Goal: Task Accomplishment & Management: Complete application form

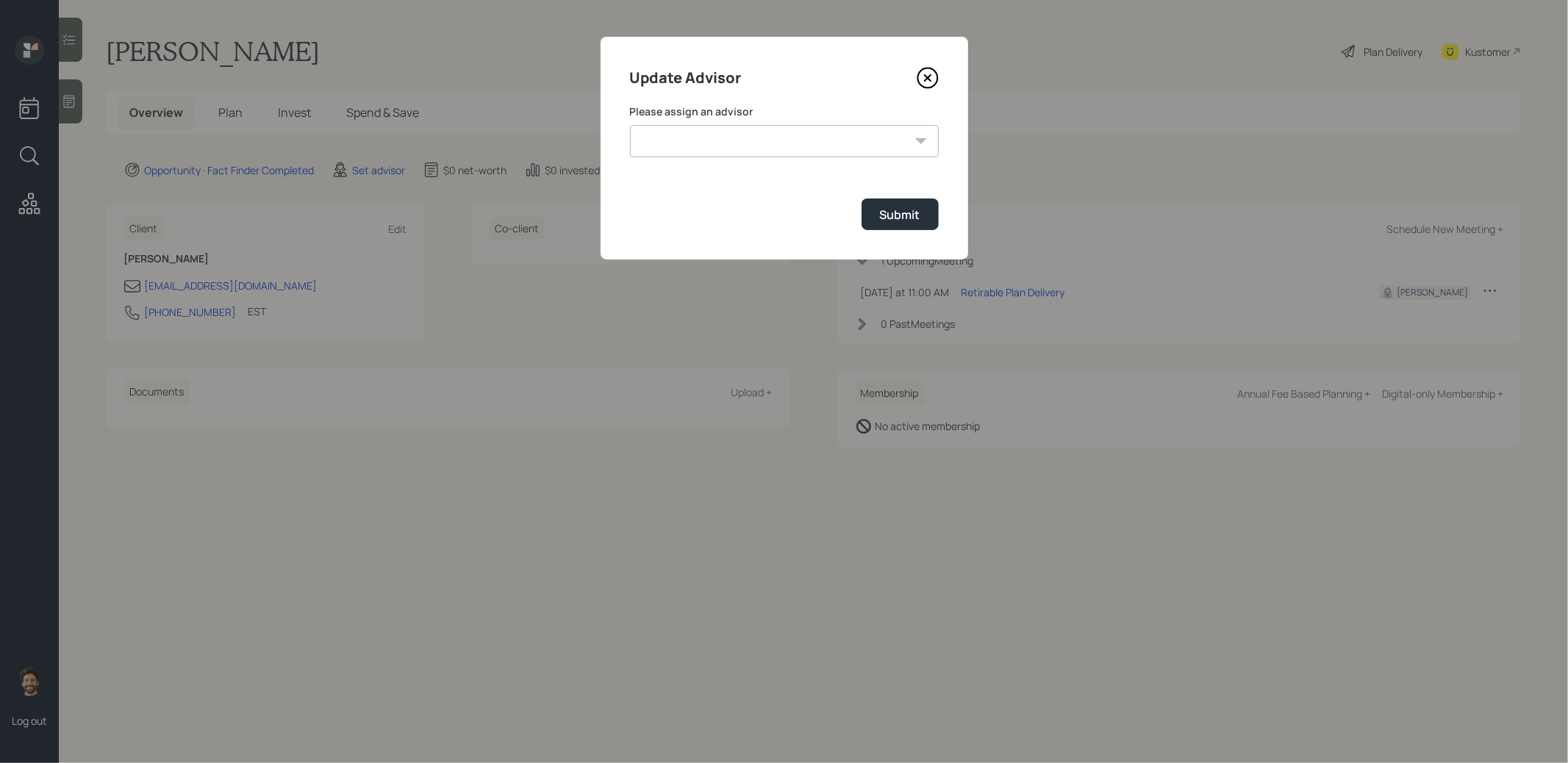
select select "f14b762f-c7c2-4b89-9227-8fa891345eea"
click at [630, 125] on select "[PERSON_NAME] [PERSON_NAME] End [PERSON_NAME] [PERSON_NAME] [PERSON_NAME] [PERS…" at bounding box center [784, 141] width 309 height 33
click at [906, 217] on div "Submit" at bounding box center [900, 215] width 41 height 16
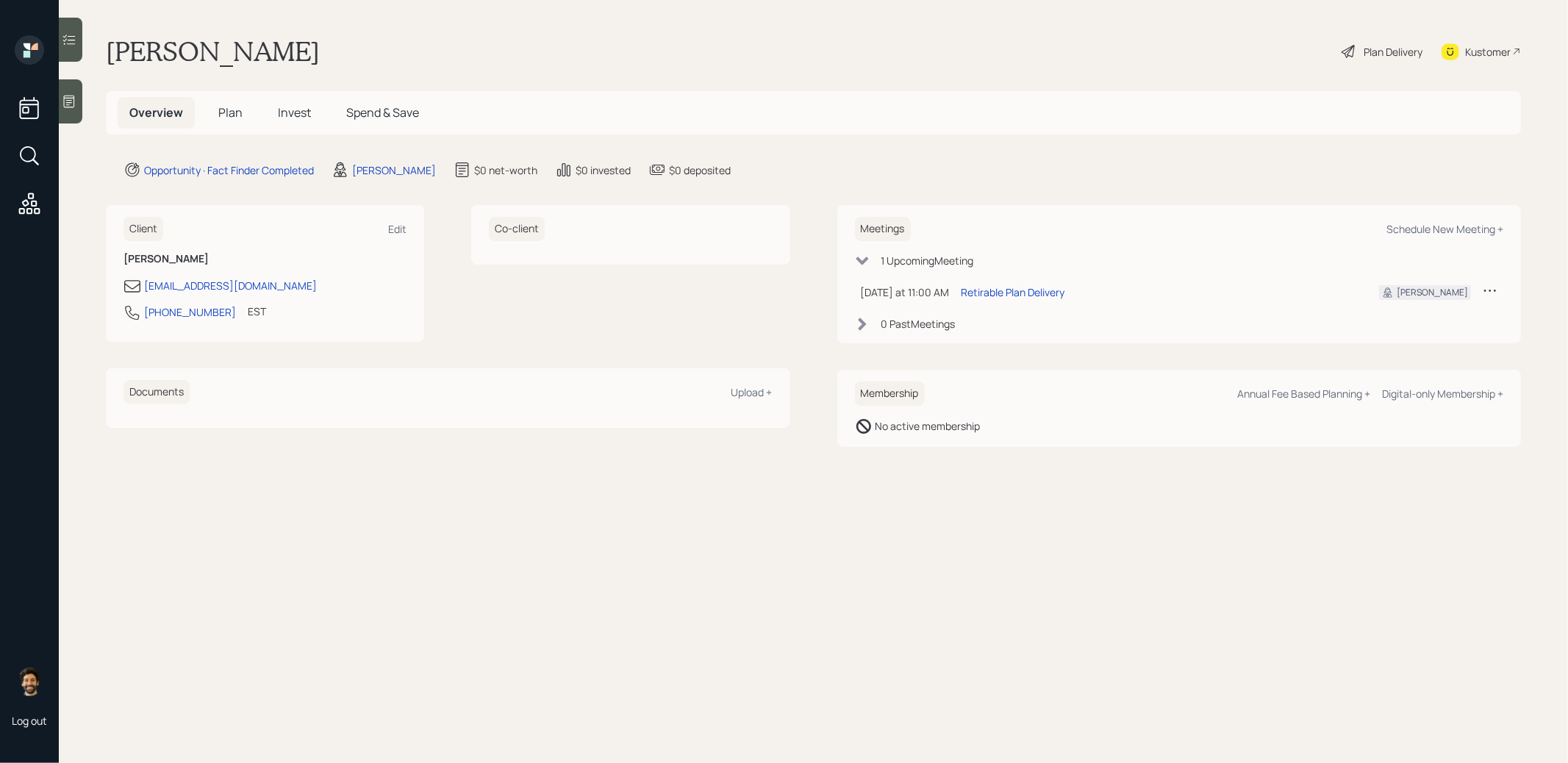
click at [235, 109] on span "Plan" at bounding box center [230, 112] width 24 height 16
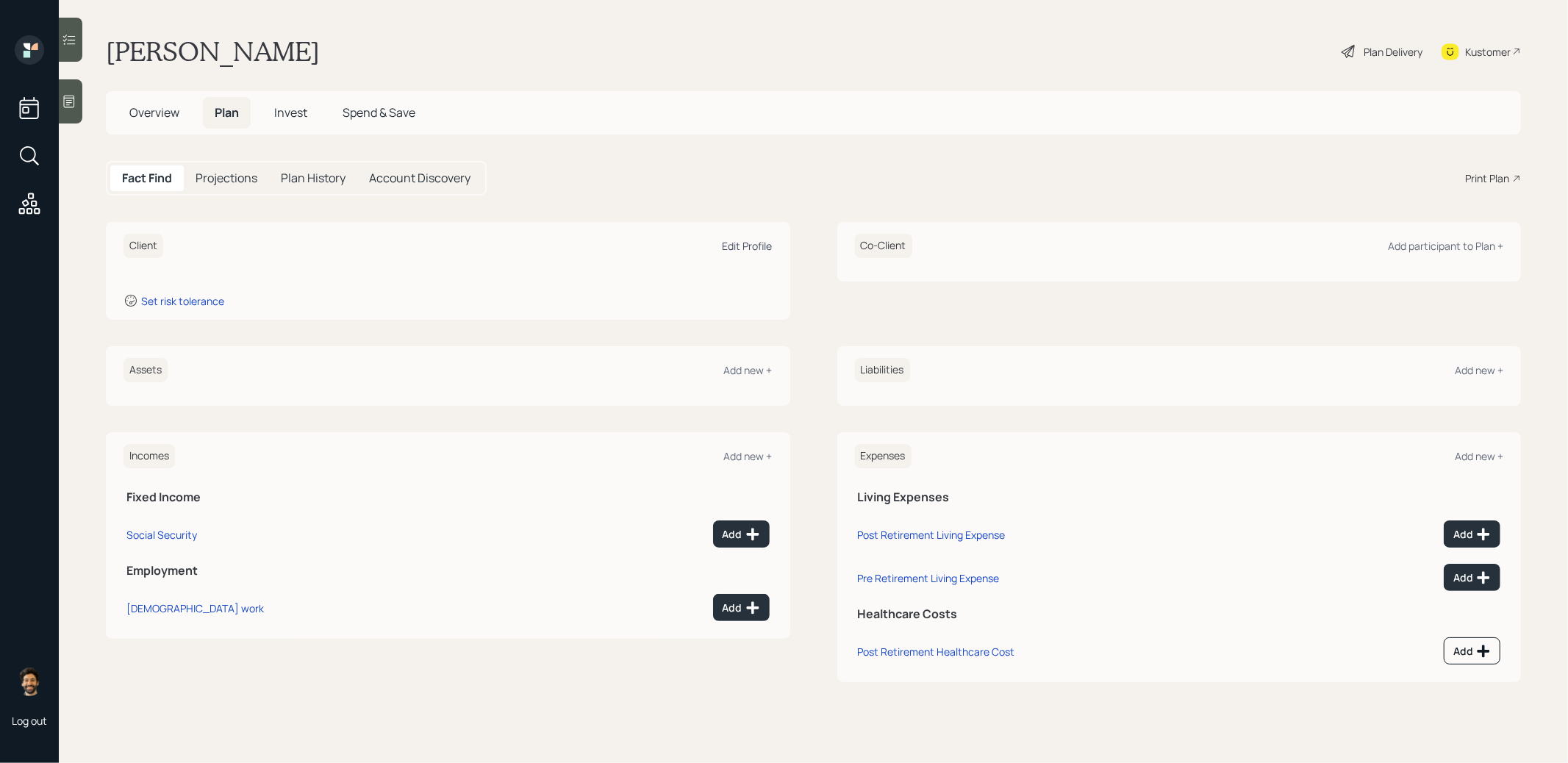
click at [740, 245] on div "Edit Profile" at bounding box center [748, 246] width 50 height 14
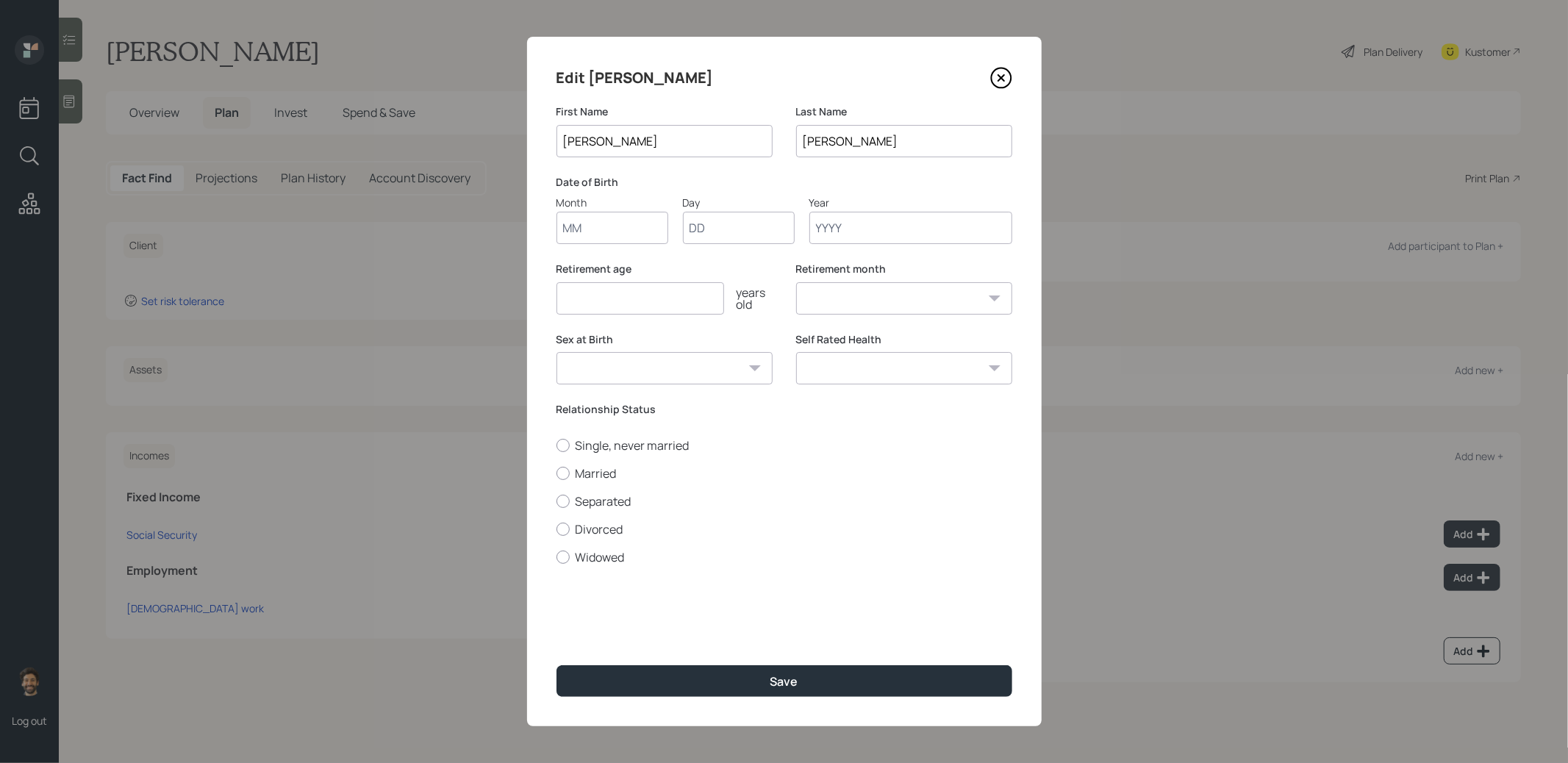
click at [575, 229] on input "Month" at bounding box center [612, 228] width 112 height 33
type input "01"
type input "1950"
select select "1"
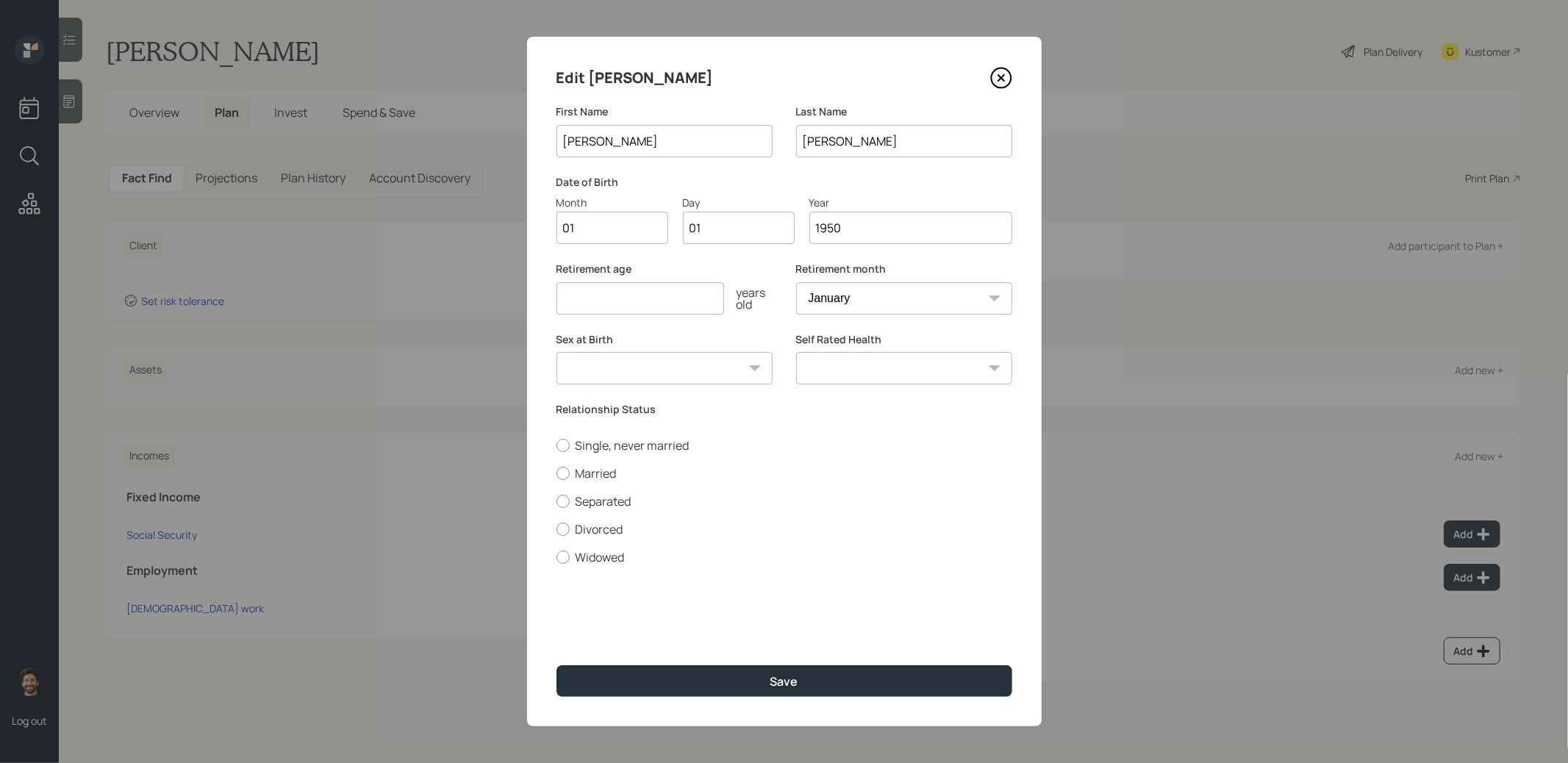
type input "1950"
click at [607, 299] on input "number" at bounding box center [640, 299] width 168 height 33
type input "65"
click at [577, 475] on label "Married" at bounding box center [784, 474] width 456 height 16
click at [556, 474] on input "Married" at bounding box center [556, 473] width 1 height 1
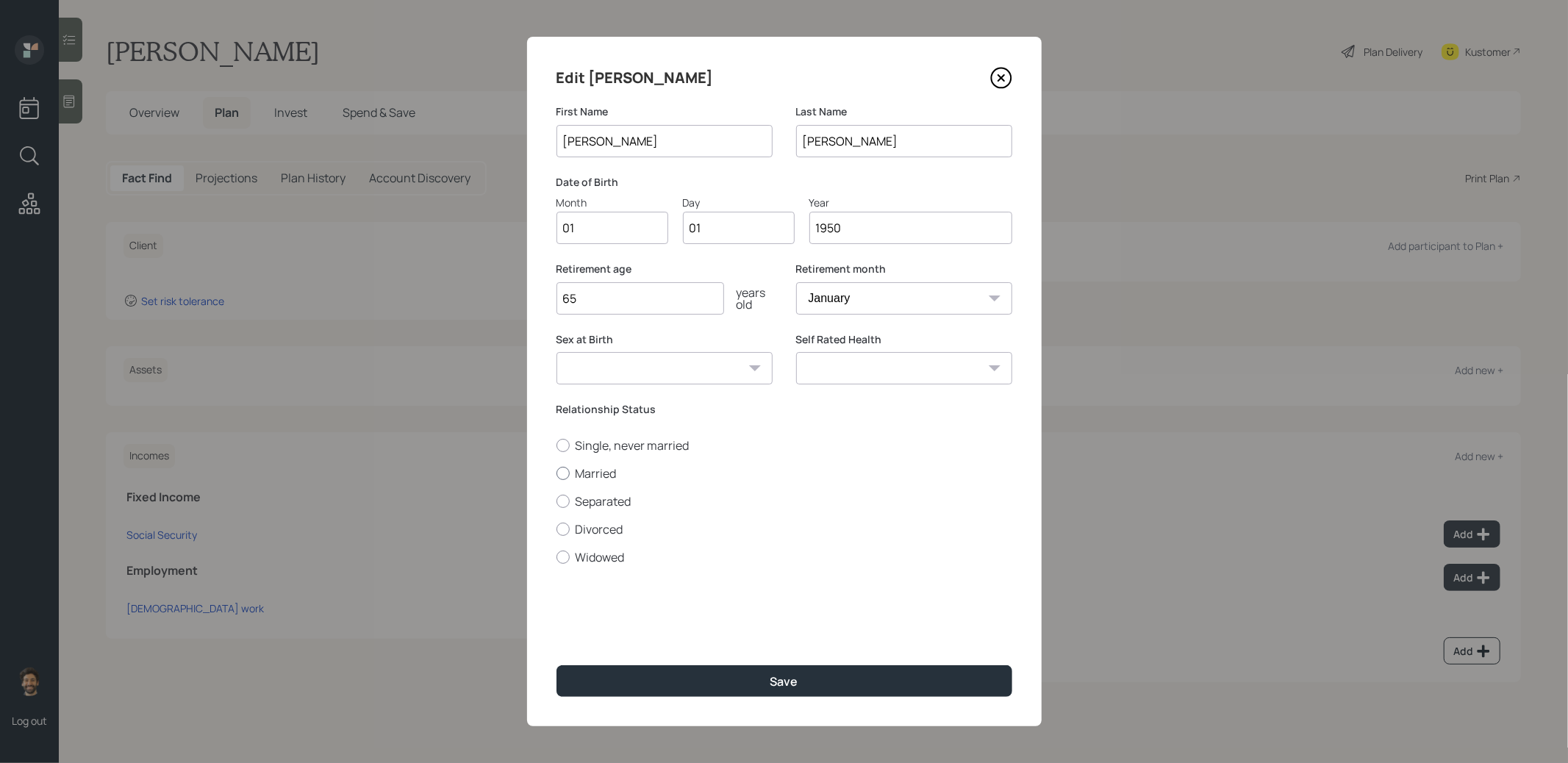
radio input "true"
click at [581, 449] on label "Single, never married" at bounding box center [784, 446] width 456 height 16
click at [556, 446] on input "Single, never married" at bounding box center [556, 445] width 1 height 1
radio input "true"
click at [608, 673] on button "Save" at bounding box center [784, 681] width 456 height 32
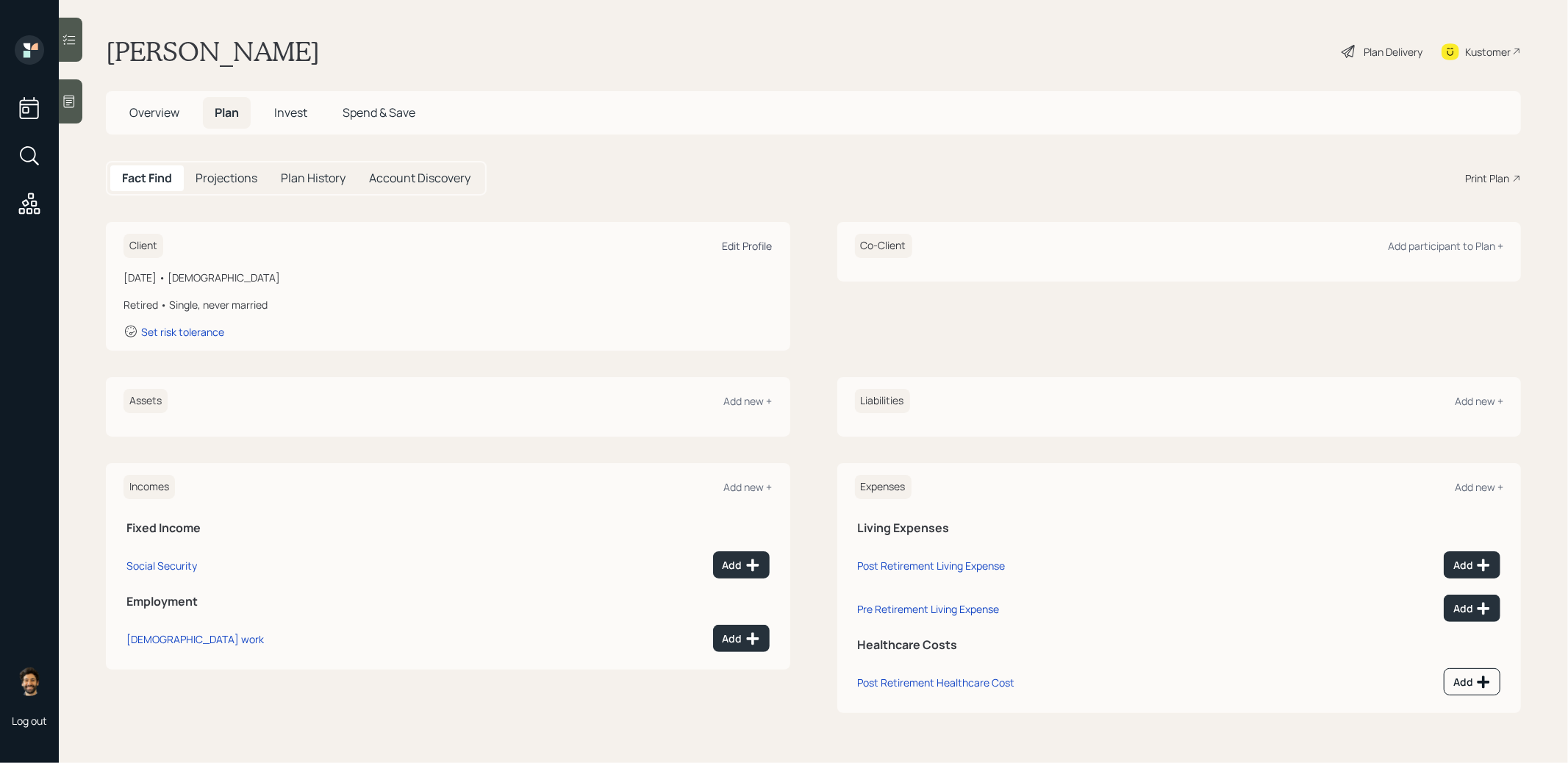
click at [733, 244] on div "Edit Profile" at bounding box center [748, 246] width 50 height 14
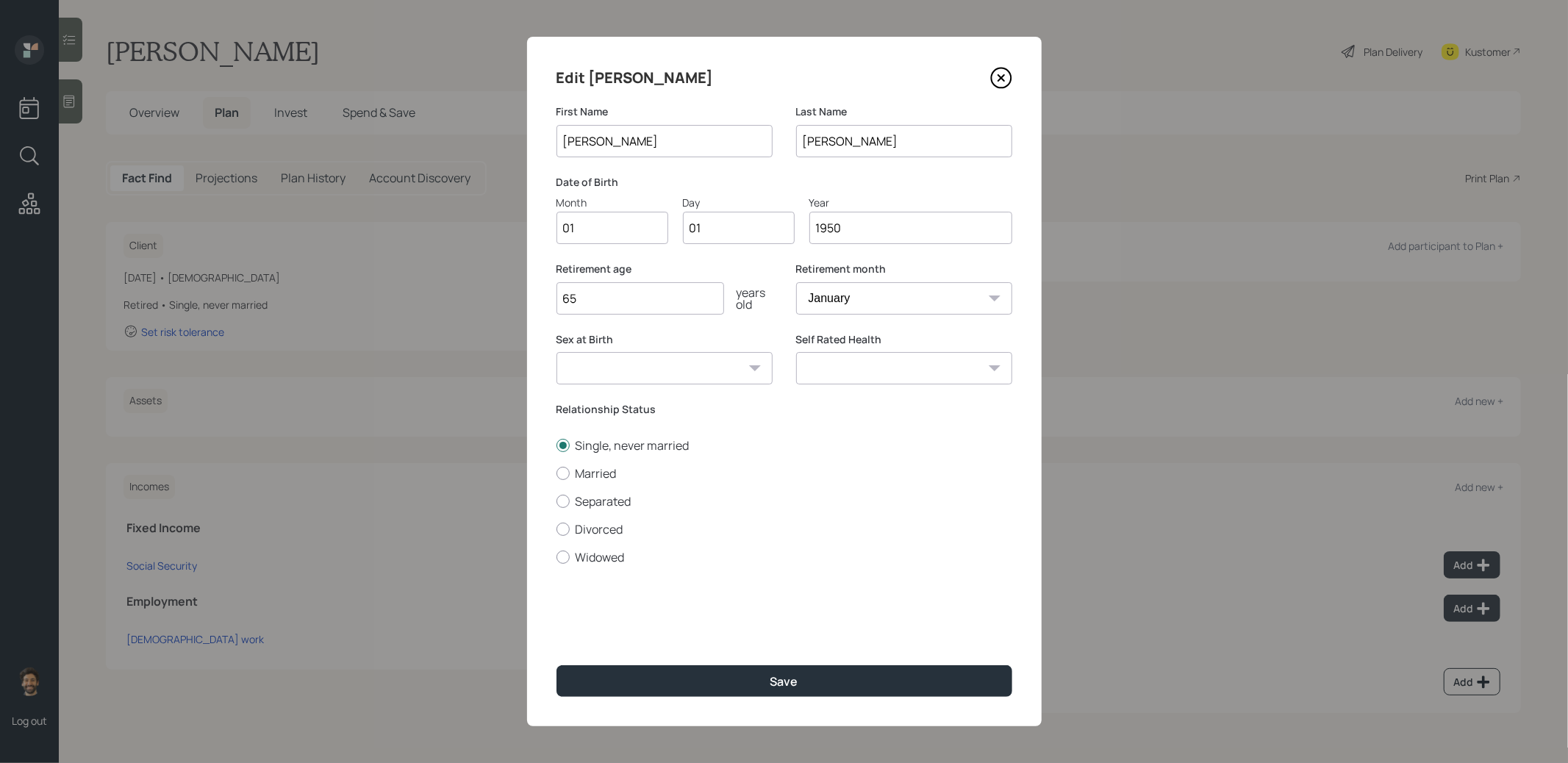
click at [870, 230] on input "1950" at bounding box center [911, 228] width 203 height 33
type input "1954"
click at [698, 681] on button "Save" at bounding box center [784, 681] width 456 height 32
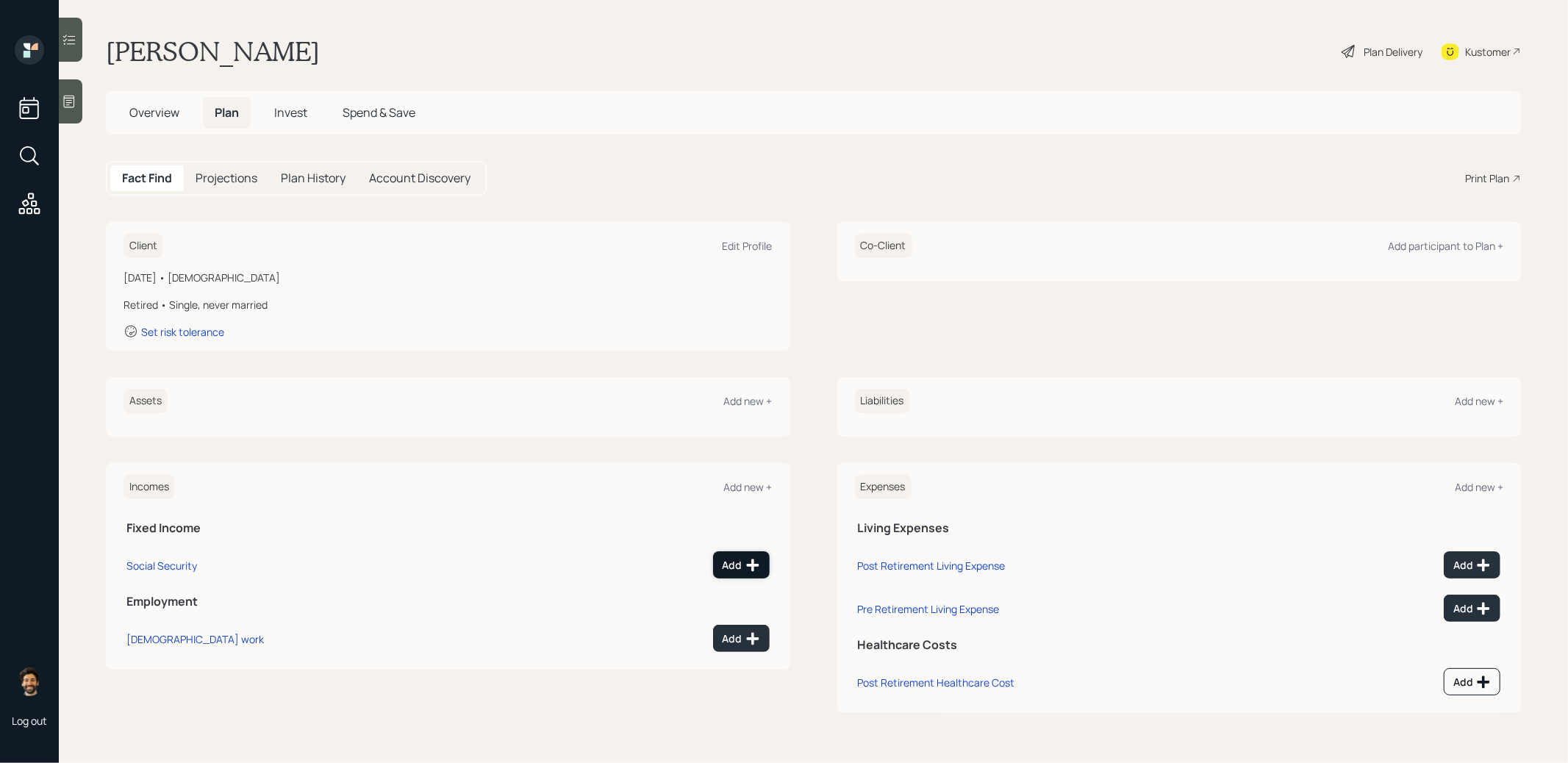
click at [737, 565] on div "Add" at bounding box center [741, 565] width 38 height 15
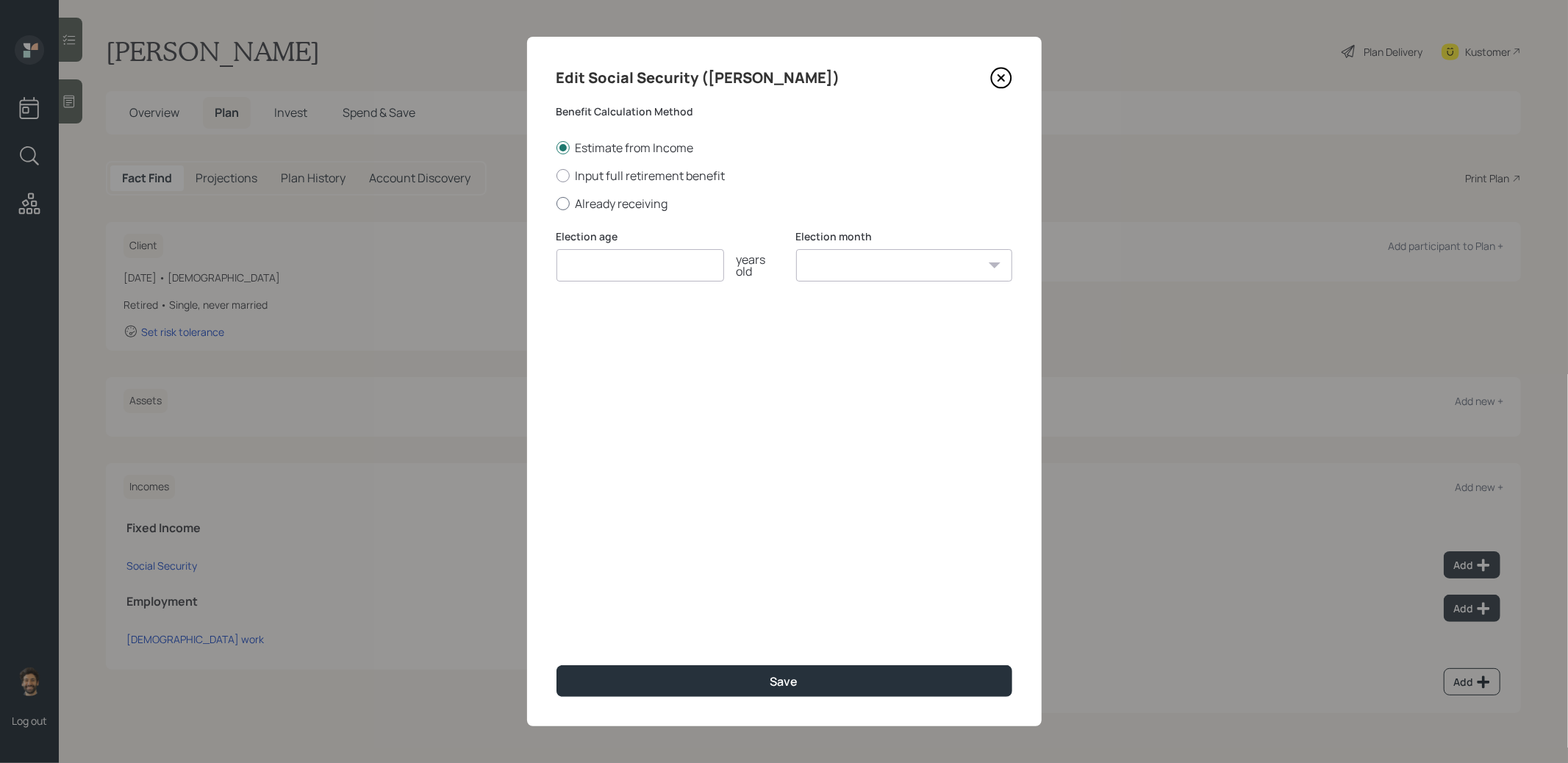
click at [605, 202] on label "Already receiving" at bounding box center [784, 204] width 456 height 16
click at [556, 203] on input "Already receiving" at bounding box center [556, 203] width 1 height 1
radio input "true"
click at [602, 346] on input "$" at bounding box center [784, 336] width 456 height 33
type input "$ 1"
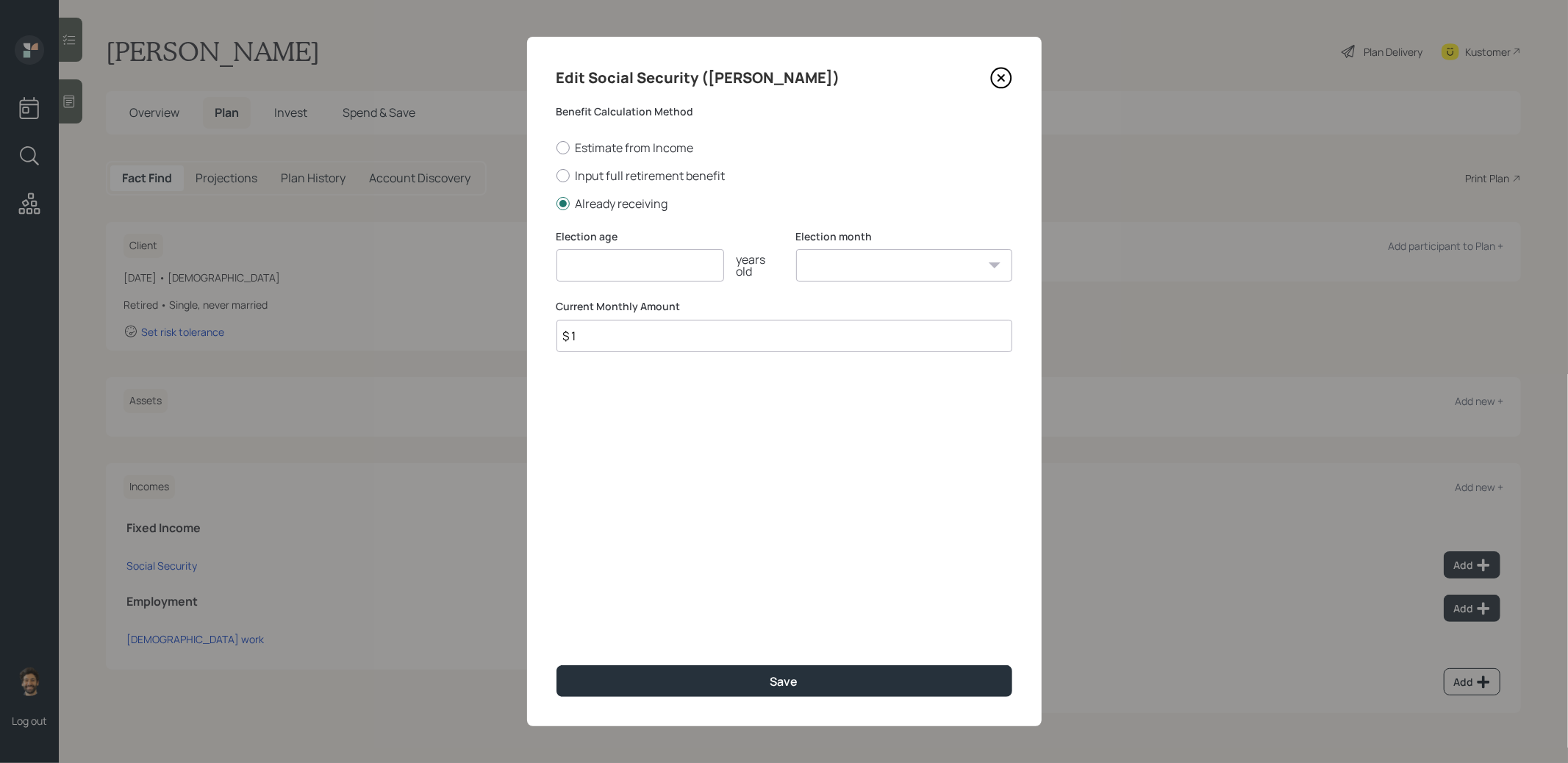
click at [595, 266] on input "number" at bounding box center [640, 266] width 168 height 33
type input "65"
click at [625, 679] on button "Save" at bounding box center [784, 681] width 456 height 32
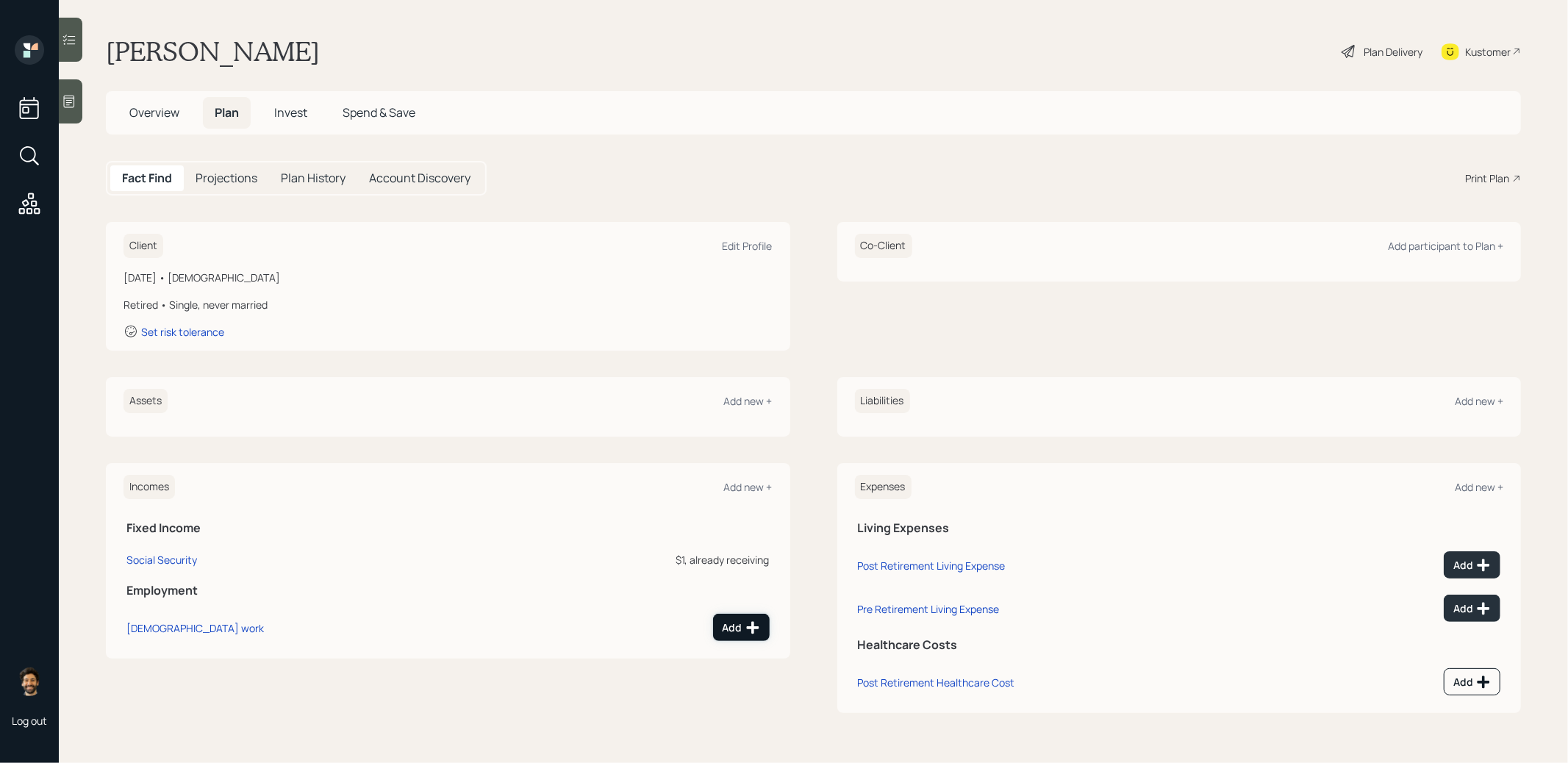
click at [749, 633] on icon at bounding box center [753, 628] width 15 height 15
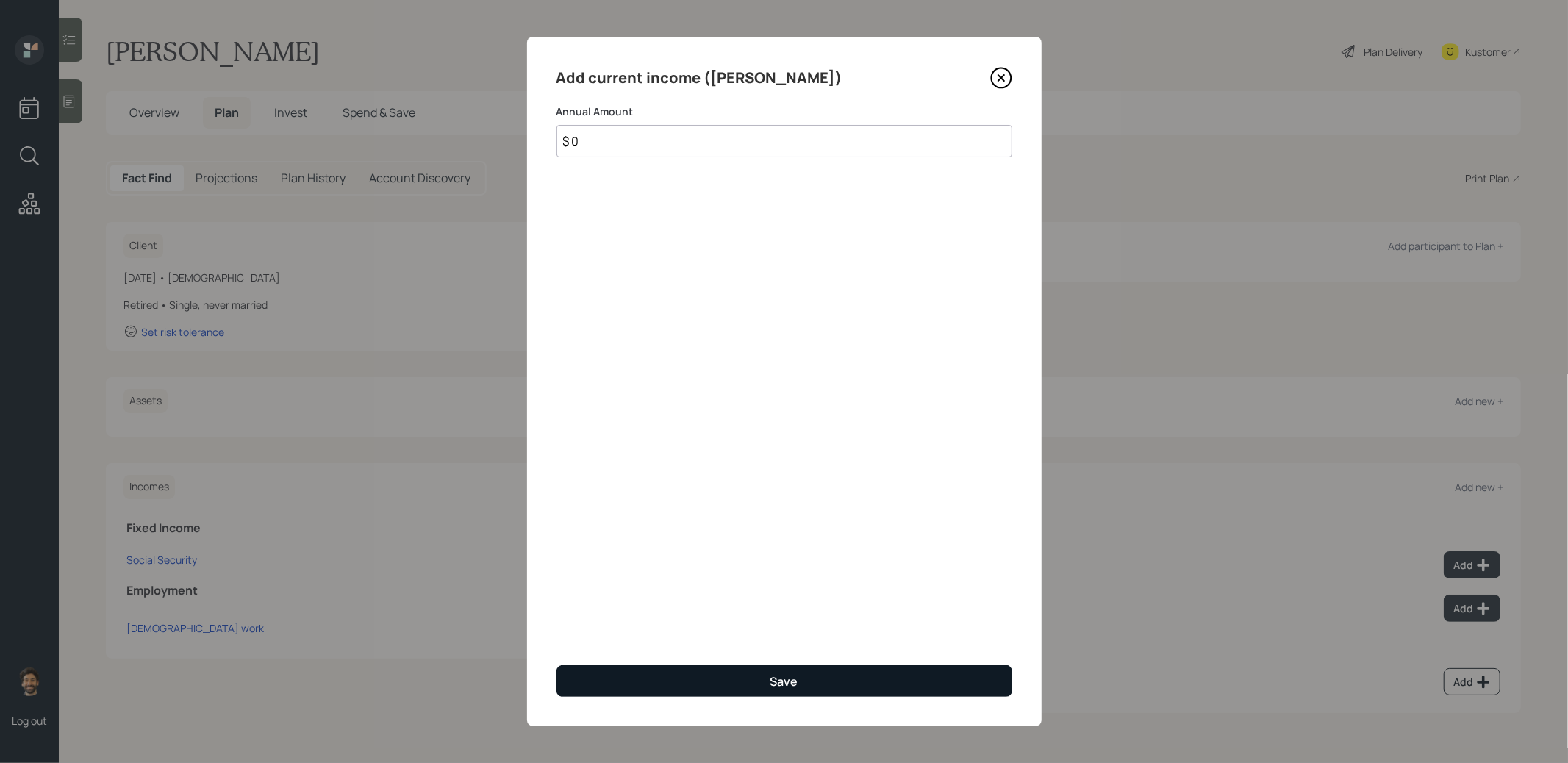
type input "$ 0"
click at [628, 682] on button "Save" at bounding box center [784, 681] width 456 height 32
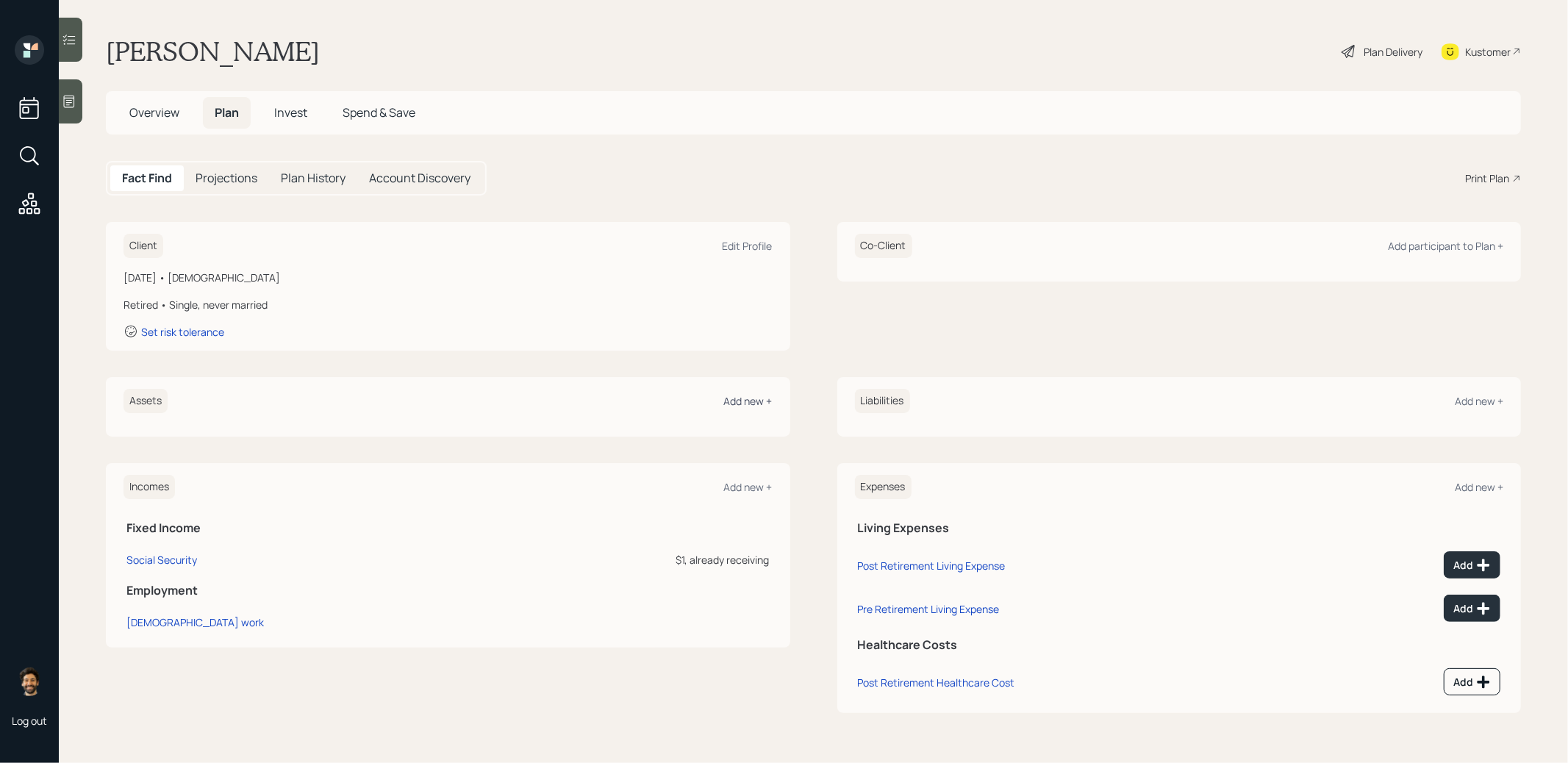
click at [747, 396] on div "Add new +" at bounding box center [749, 401] width 49 height 14
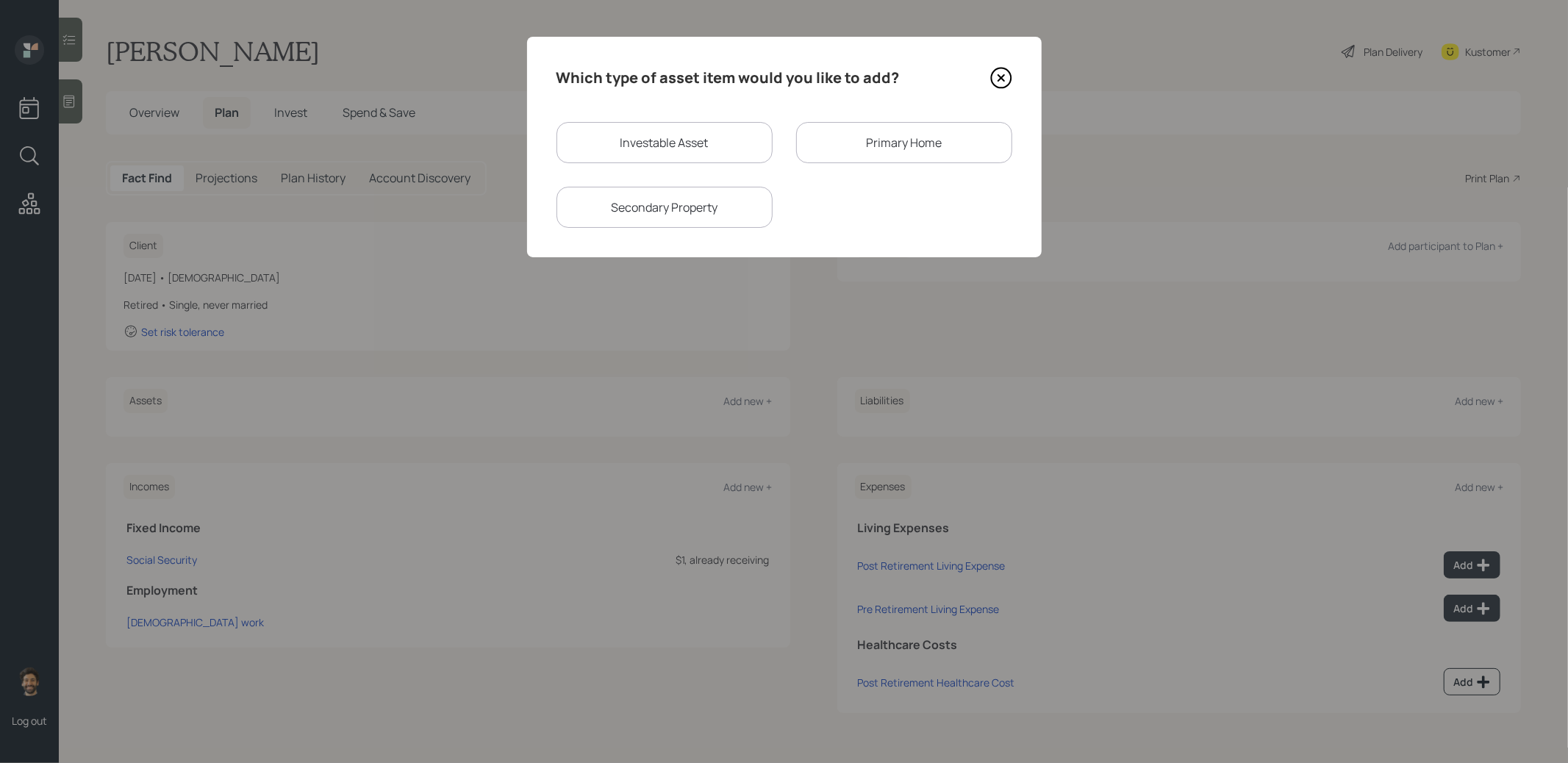
click at [642, 137] on div "Investable Asset" at bounding box center [664, 143] width 216 height 41
select select "taxable"
select select "balanced"
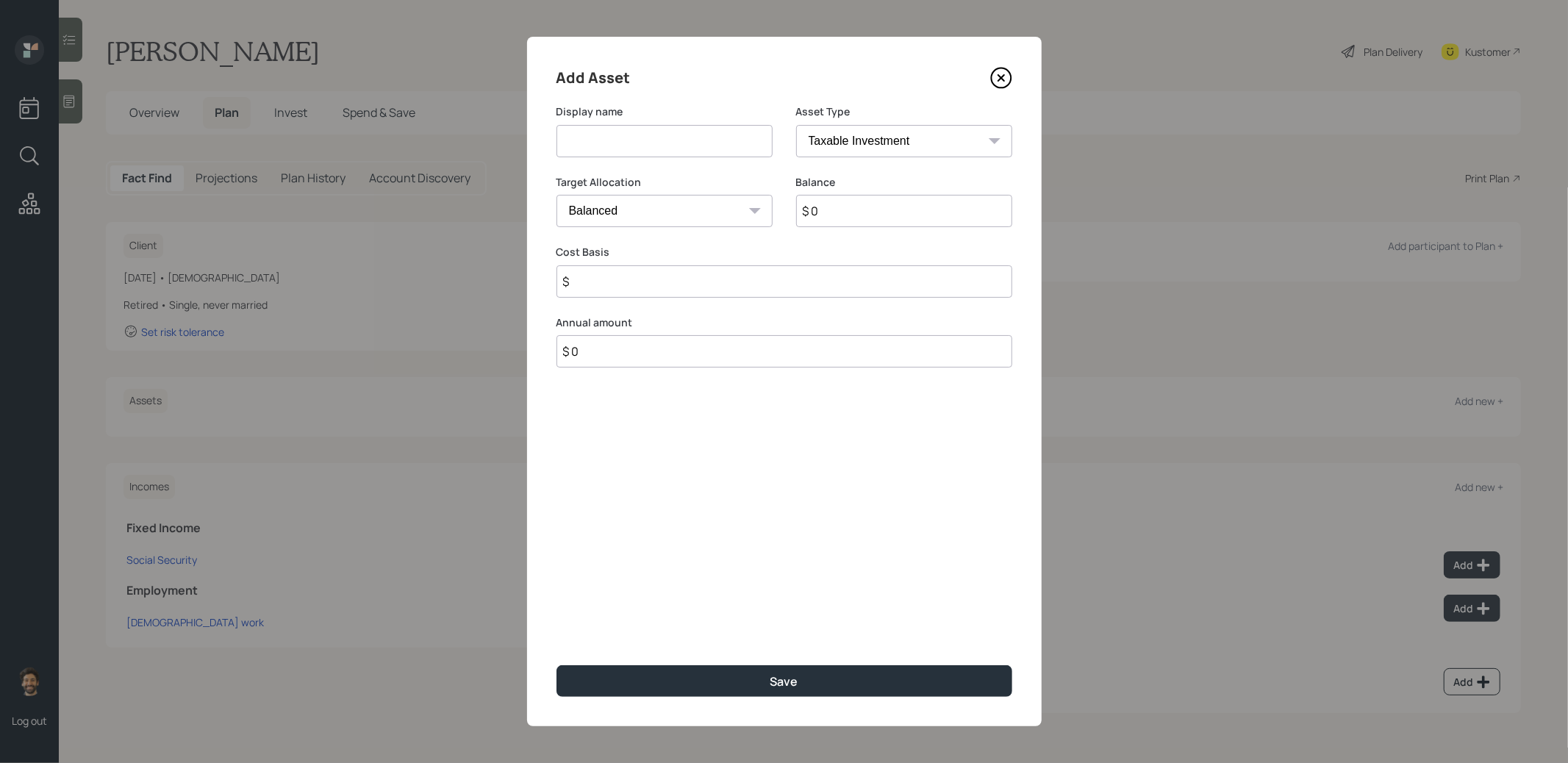
click at [619, 160] on div "Display name" at bounding box center [664, 139] width 216 height 70
click at [613, 141] on input at bounding box center [664, 141] width 216 height 33
type input "IRA"
click at [850, 215] on input "$ 0" at bounding box center [904, 211] width 216 height 33
type input "$ 1,100,000"
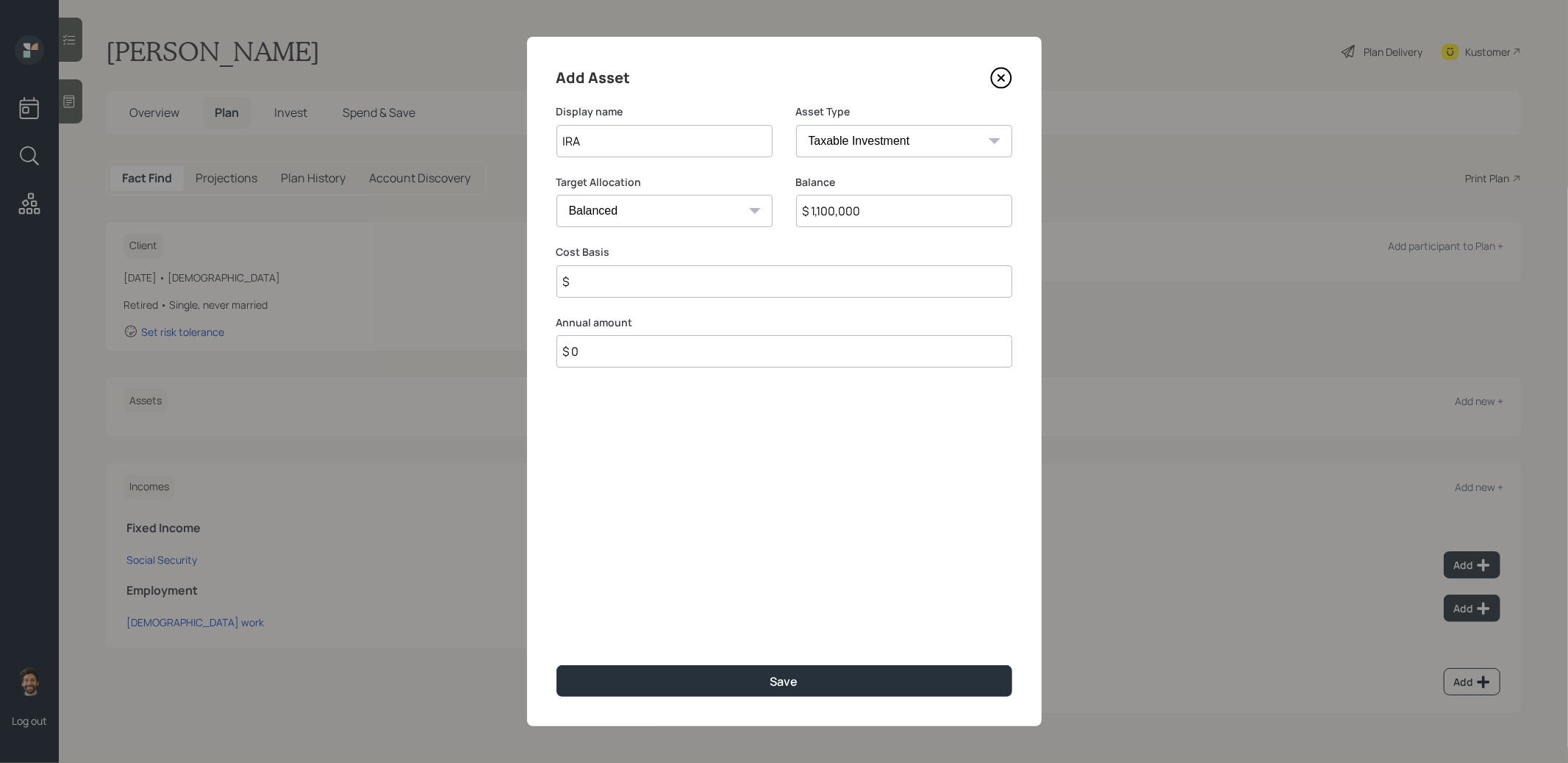
click at [844, 134] on select "SEP [PERSON_NAME] IRA 401(k) [PERSON_NAME] 401(k) 403(b) [PERSON_NAME] 403(b) 4…" at bounding box center [904, 141] width 216 height 33
select select "ira"
click at [796, 125] on select "SEP [PERSON_NAME] IRA 401(k) [PERSON_NAME] 401(k) 403(b) [PERSON_NAME] 403(b) 4…" at bounding box center [904, 141] width 216 height 33
click at [625, 280] on input "$" at bounding box center [784, 282] width 456 height 33
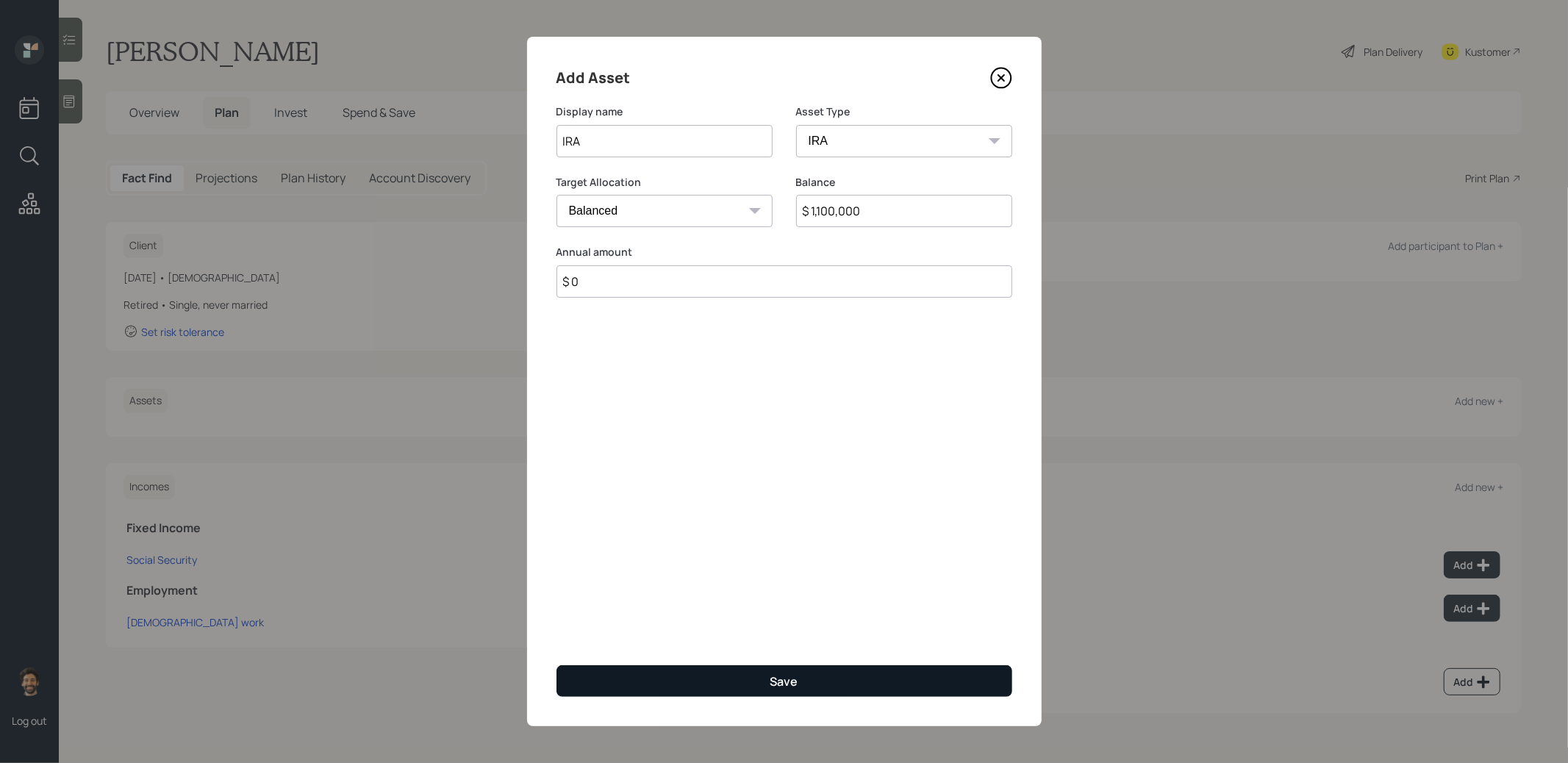
type input "$ 0"
click at [647, 686] on button "Save" at bounding box center [784, 681] width 456 height 32
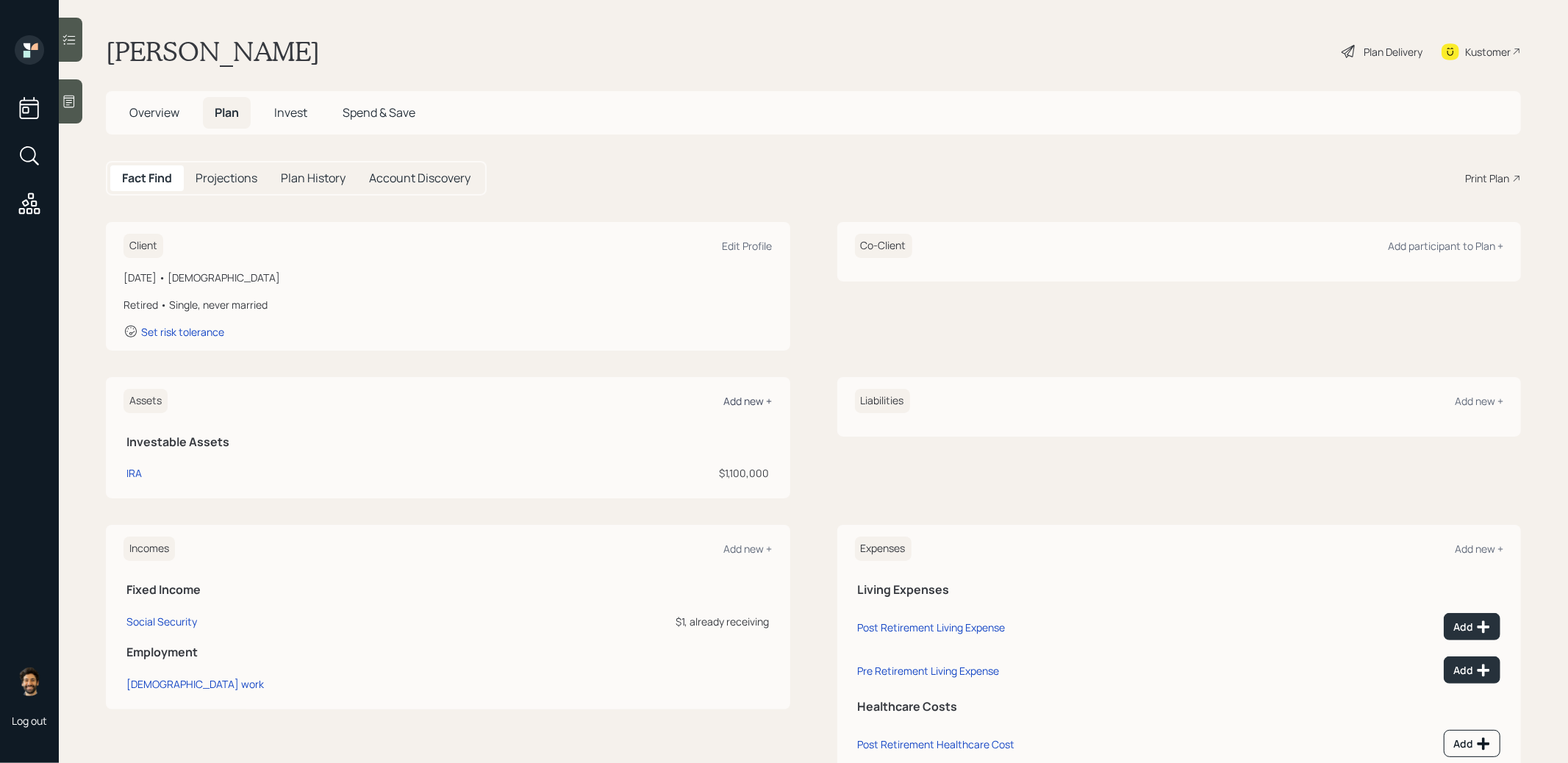
click at [753, 403] on div "Add new +" at bounding box center [749, 401] width 49 height 14
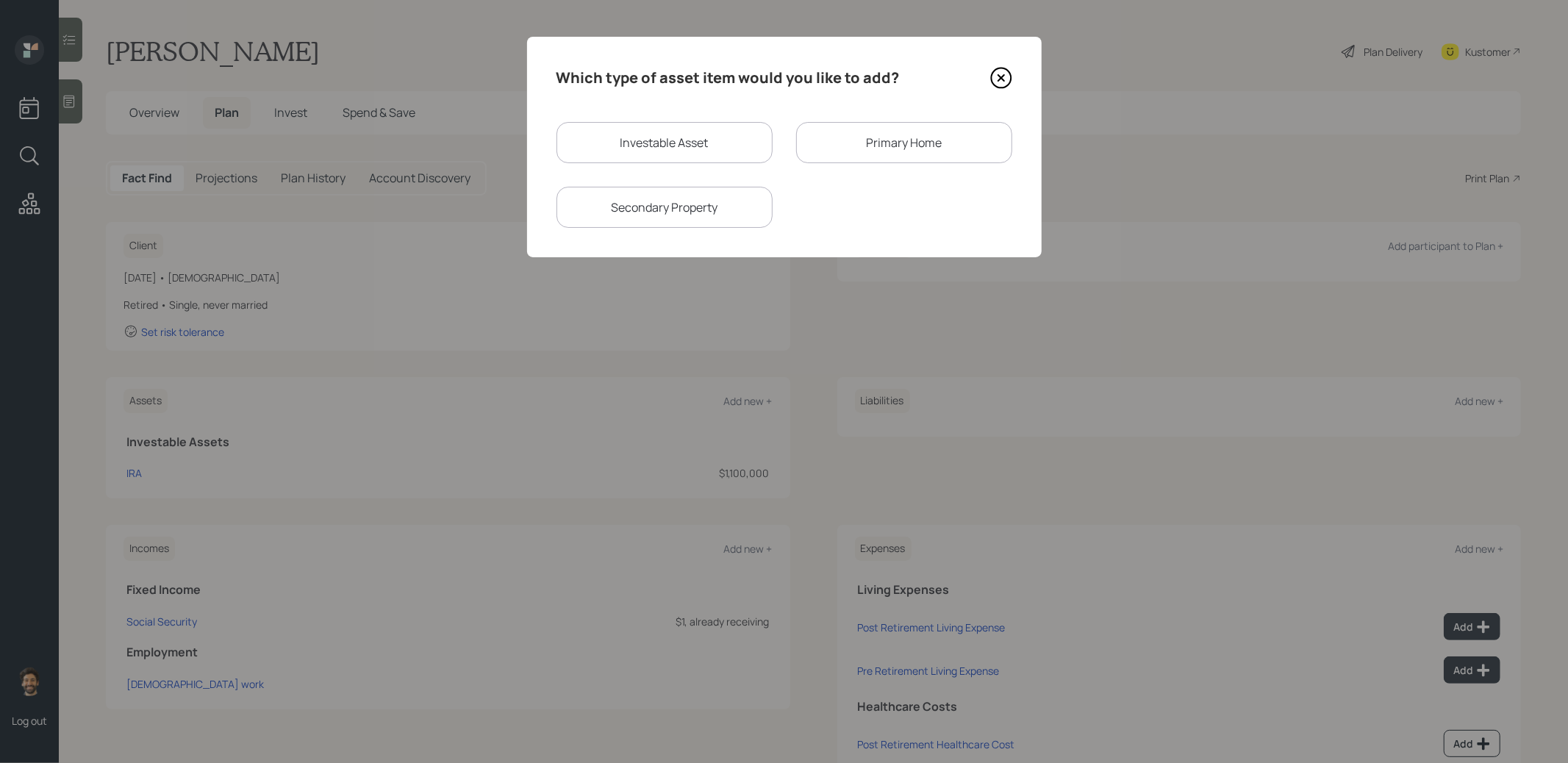
click at [588, 158] on div "Investable Asset" at bounding box center [664, 143] width 216 height 41
select select "taxable"
select select "balanced"
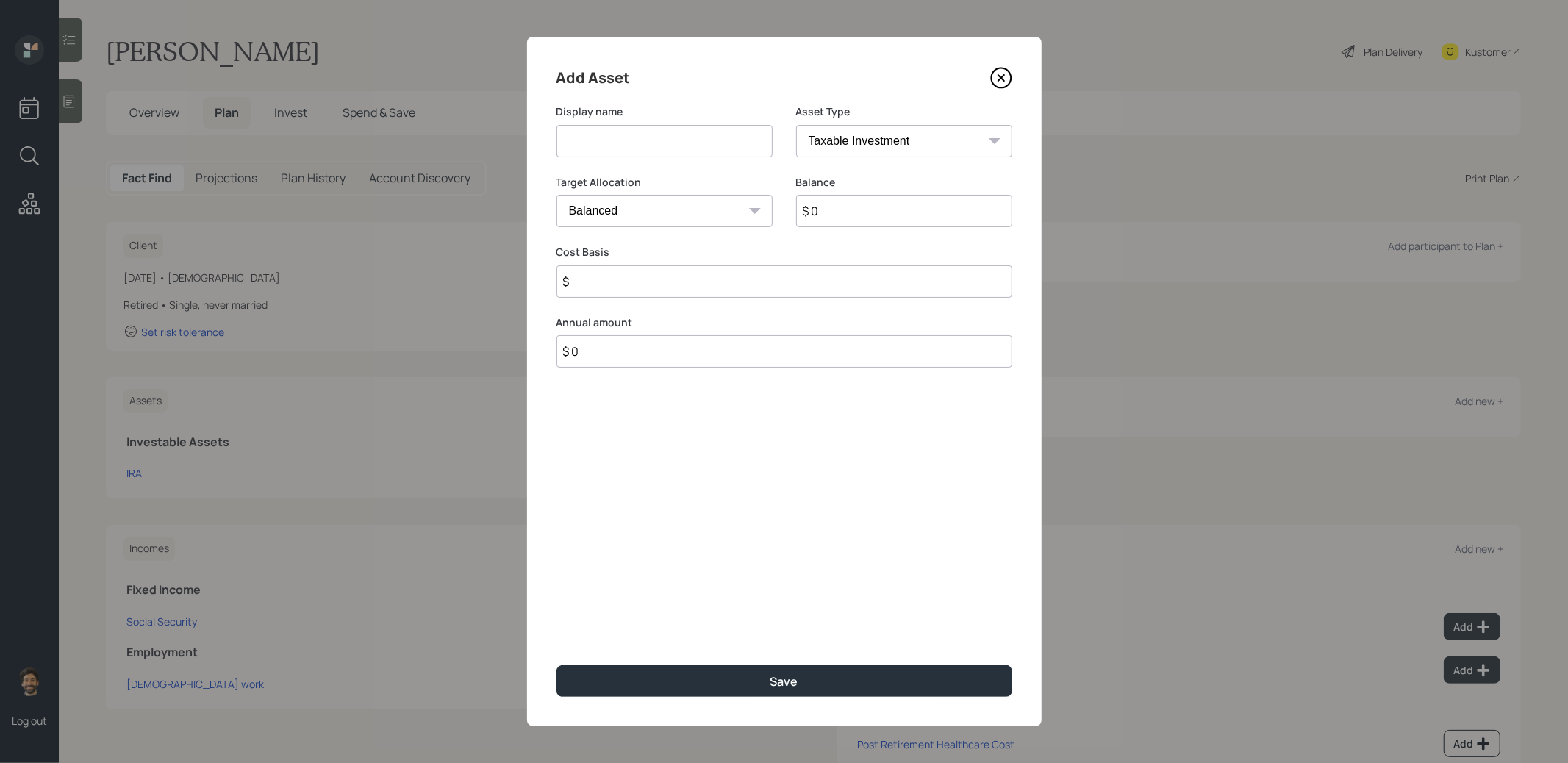
click at [639, 142] on input at bounding box center [664, 141] width 216 height 33
type input "Emergency Fund"
click at [858, 210] on input "$ 0" at bounding box center [904, 211] width 216 height 33
type input "$ 100,000"
click at [875, 139] on select "SEP [PERSON_NAME] IRA 401(k) [PERSON_NAME] 401(k) 403(b) [PERSON_NAME] 403(b) 4…" at bounding box center [904, 141] width 216 height 33
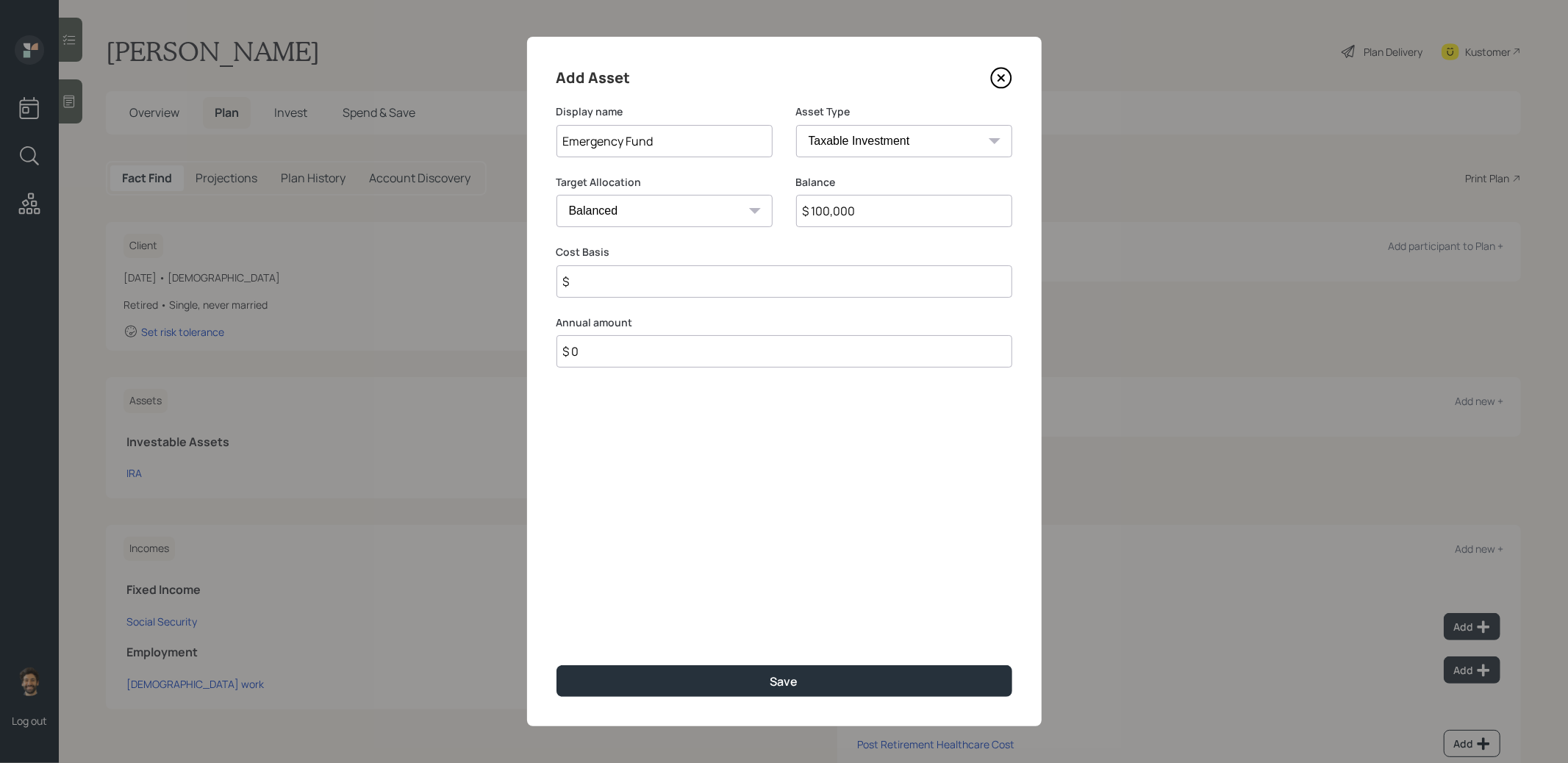
select select "emergency_fund"
click at [796, 125] on select "SEP [PERSON_NAME] IRA 401(k) [PERSON_NAME] 401(k) 403(b) [PERSON_NAME] 403(b) 4…" at bounding box center [904, 141] width 216 height 33
click at [609, 280] on div "Add Asset Display name Emergency Fund Asset Type SEP [PERSON_NAME] IRA 401(k) […" at bounding box center [784, 382] width 515 height 690
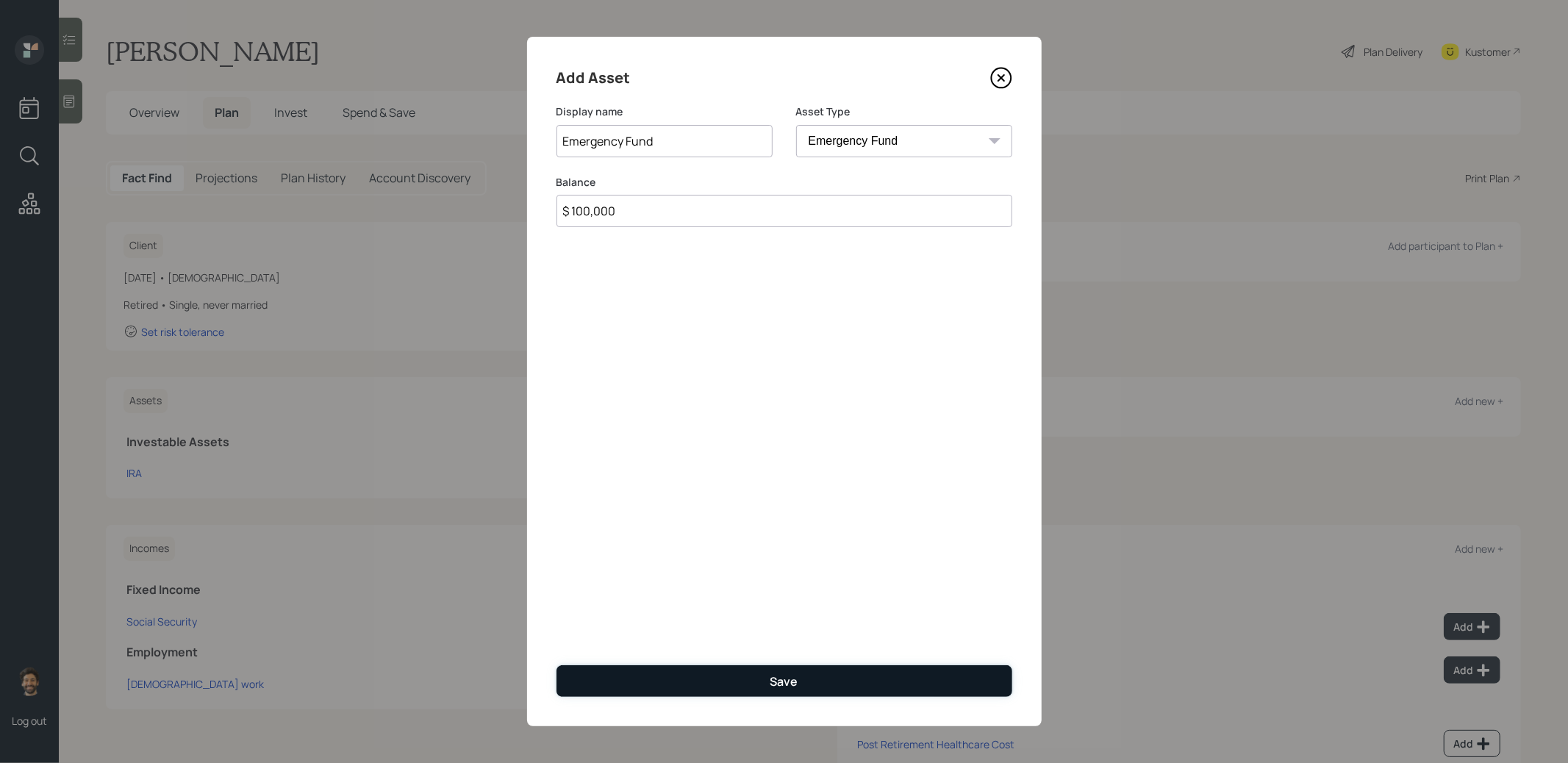
click at [678, 673] on button "Save" at bounding box center [784, 681] width 456 height 32
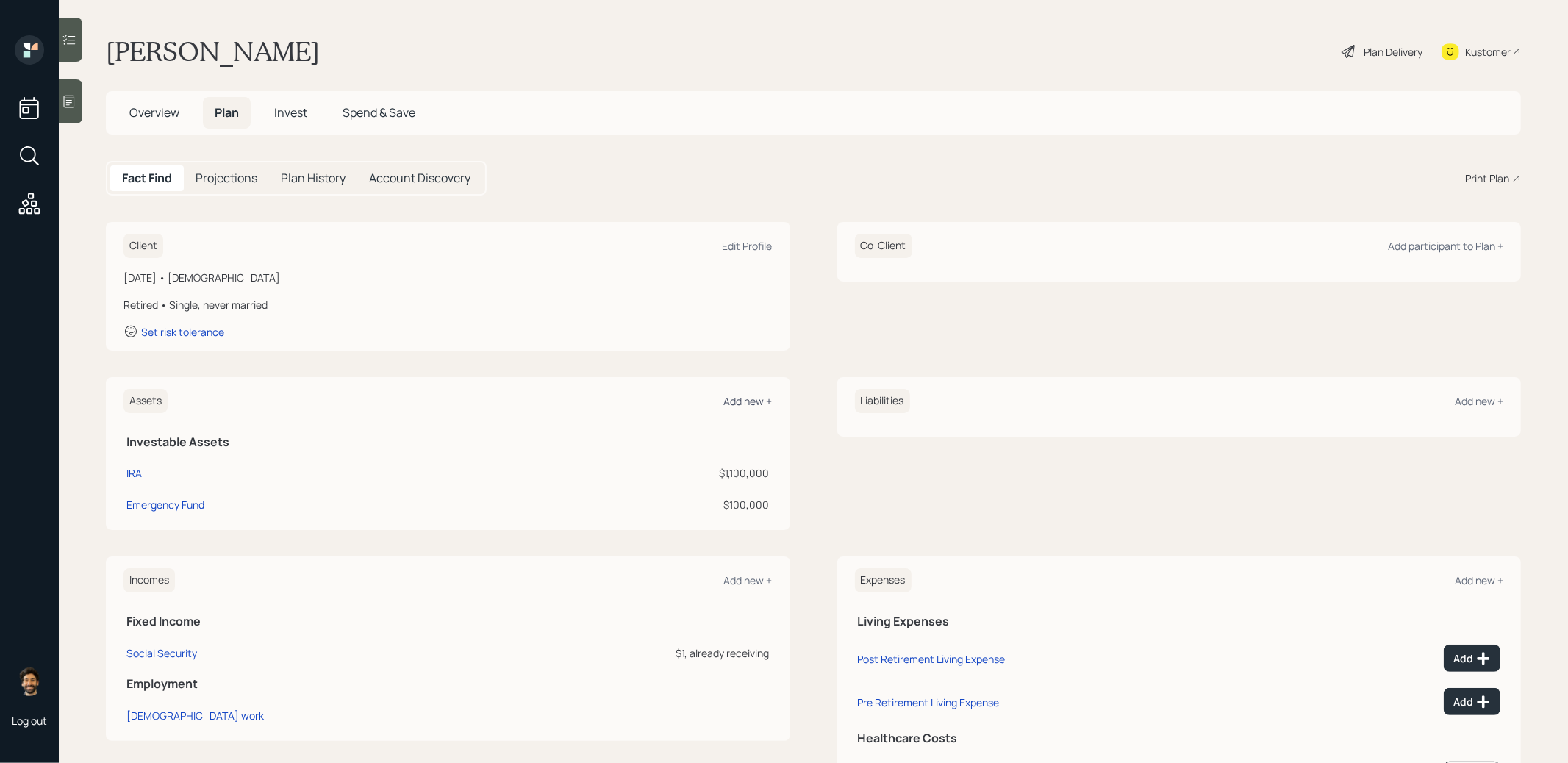
click at [738, 403] on div "Add new +" at bounding box center [749, 401] width 49 height 14
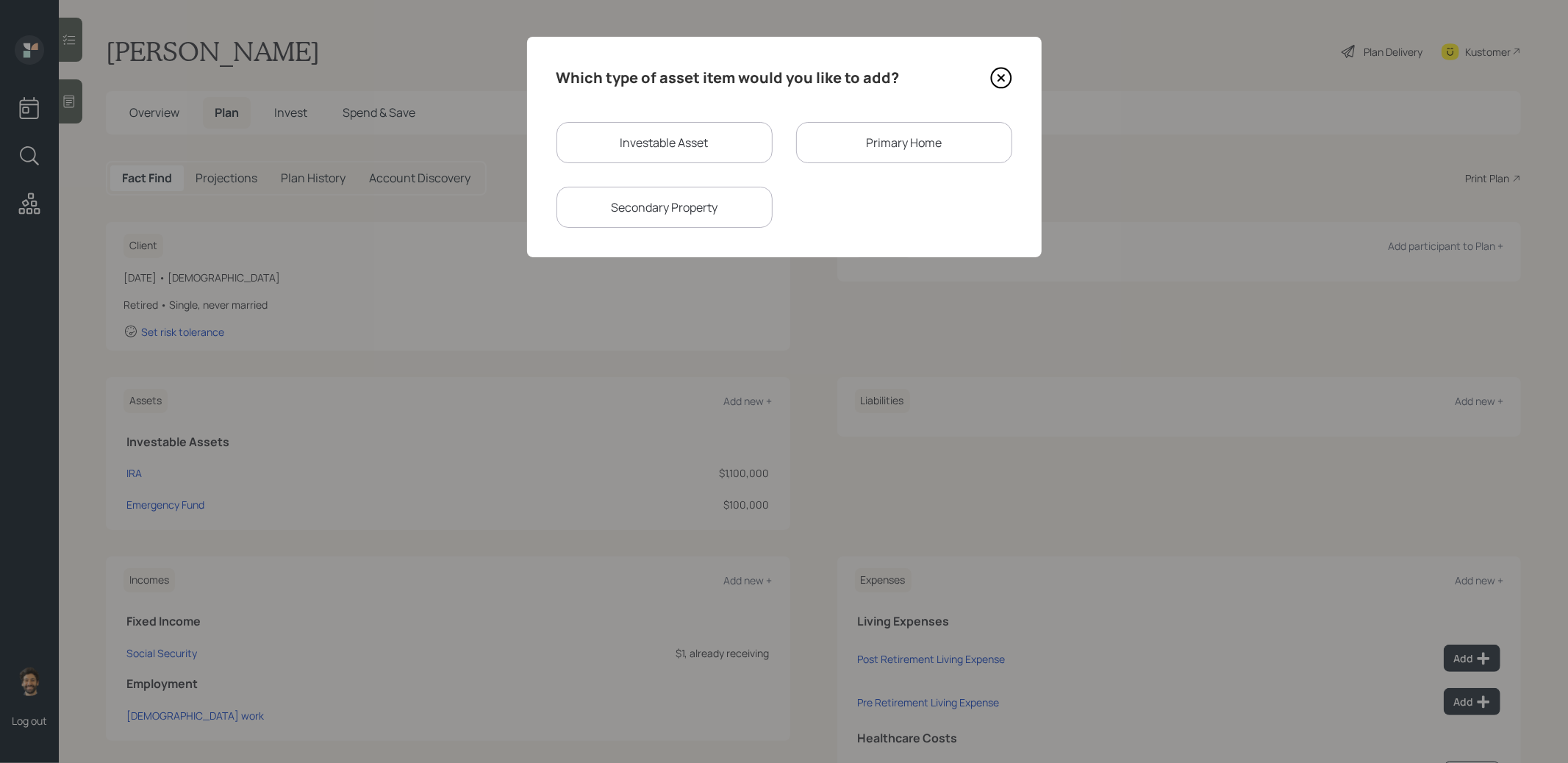
click at [666, 150] on div "Investable Asset" at bounding box center [664, 143] width 216 height 41
select select "taxable"
select select "balanced"
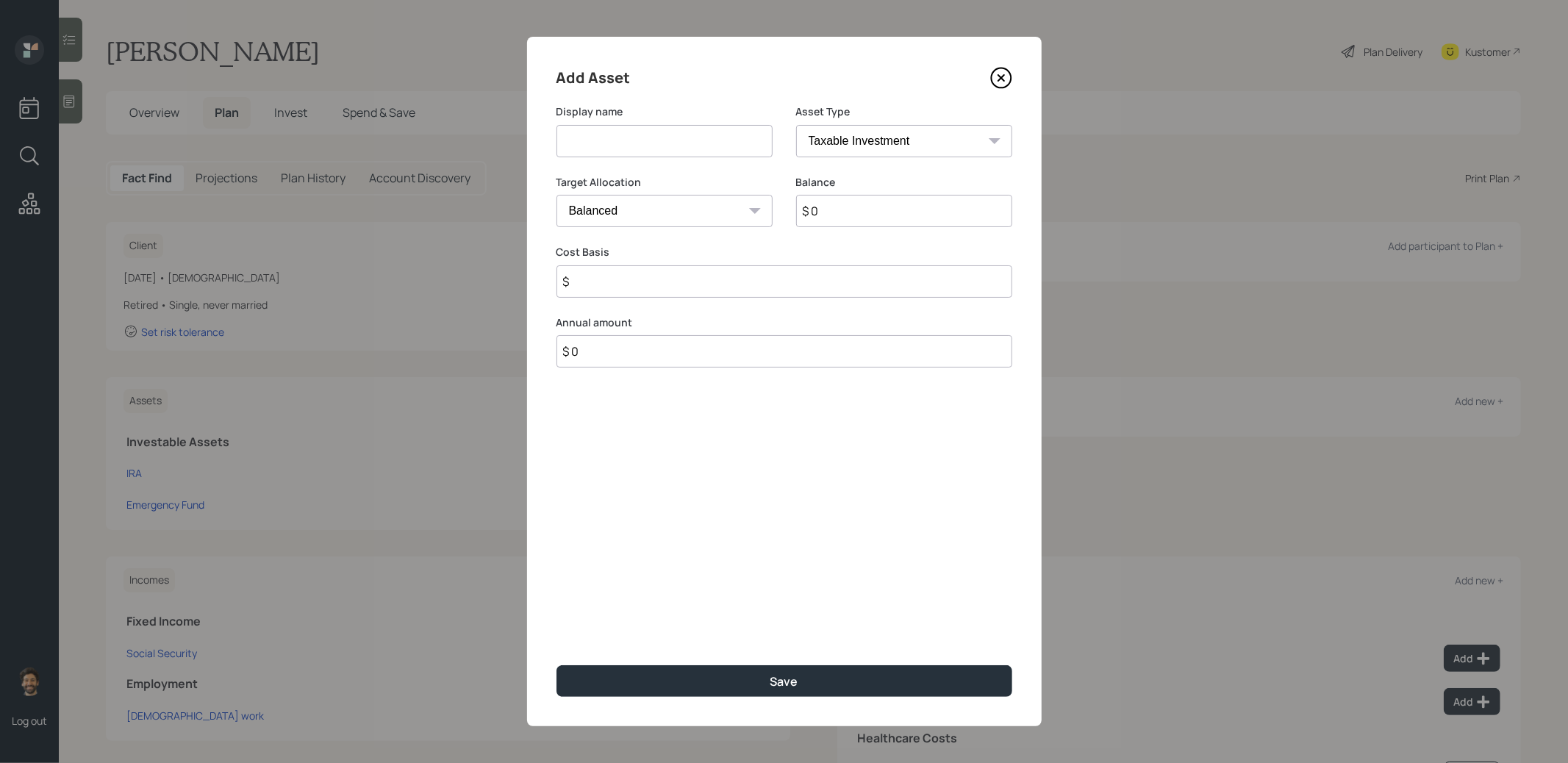
click at [639, 143] on input at bounding box center [664, 141] width 216 height 33
type input "Brokerage"
click at [841, 226] on input "$ 0" at bounding box center [904, 211] width 216 height 33
type input "$ 1,200,000"
click at [636, 289] on input "$" at bounding box center [784, 282] width 456 height 33
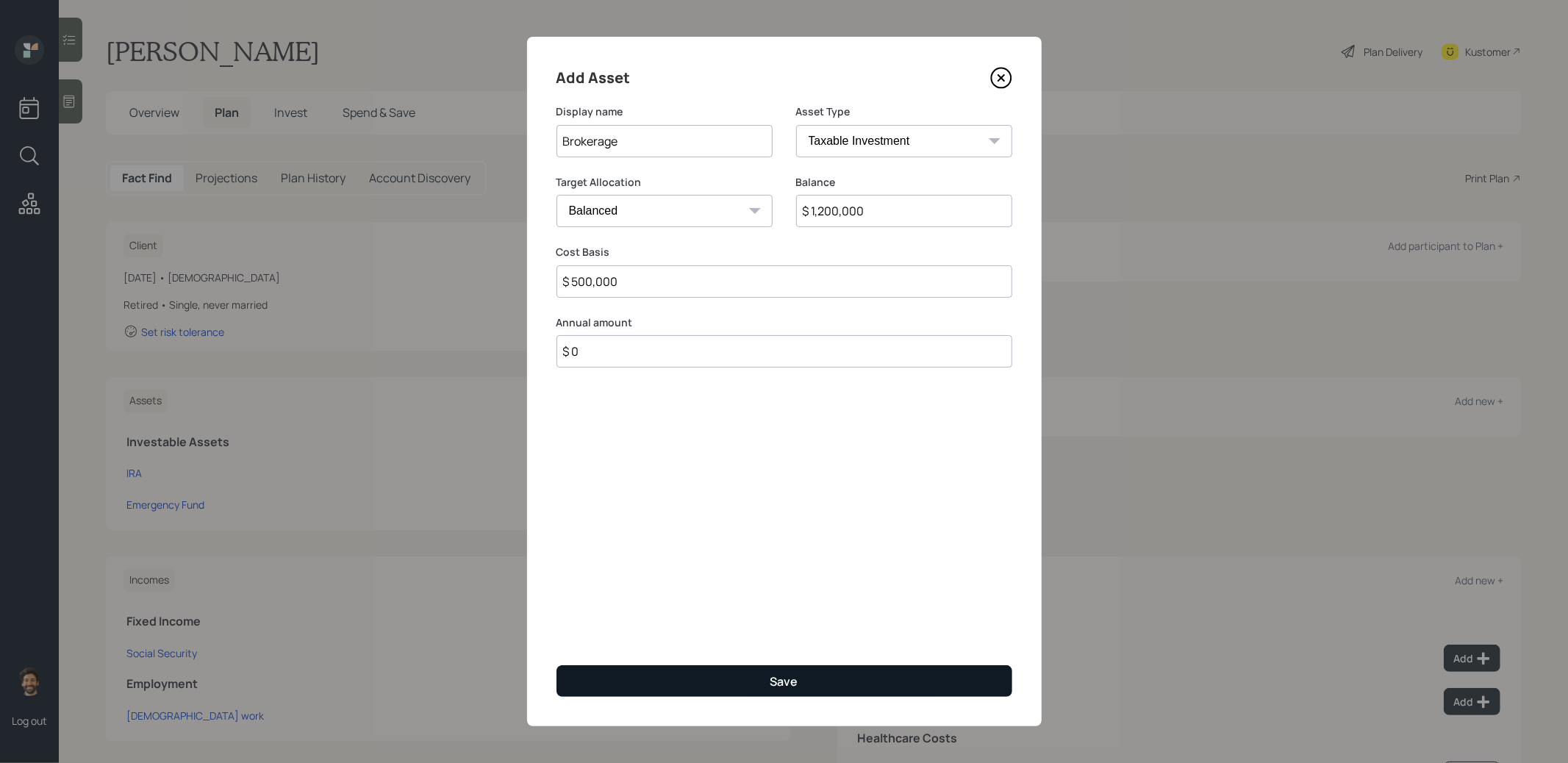
type input "$ 500,000"
click at [603, 668] on button "Save" at bounding box center [784, 681] width 456 height 32
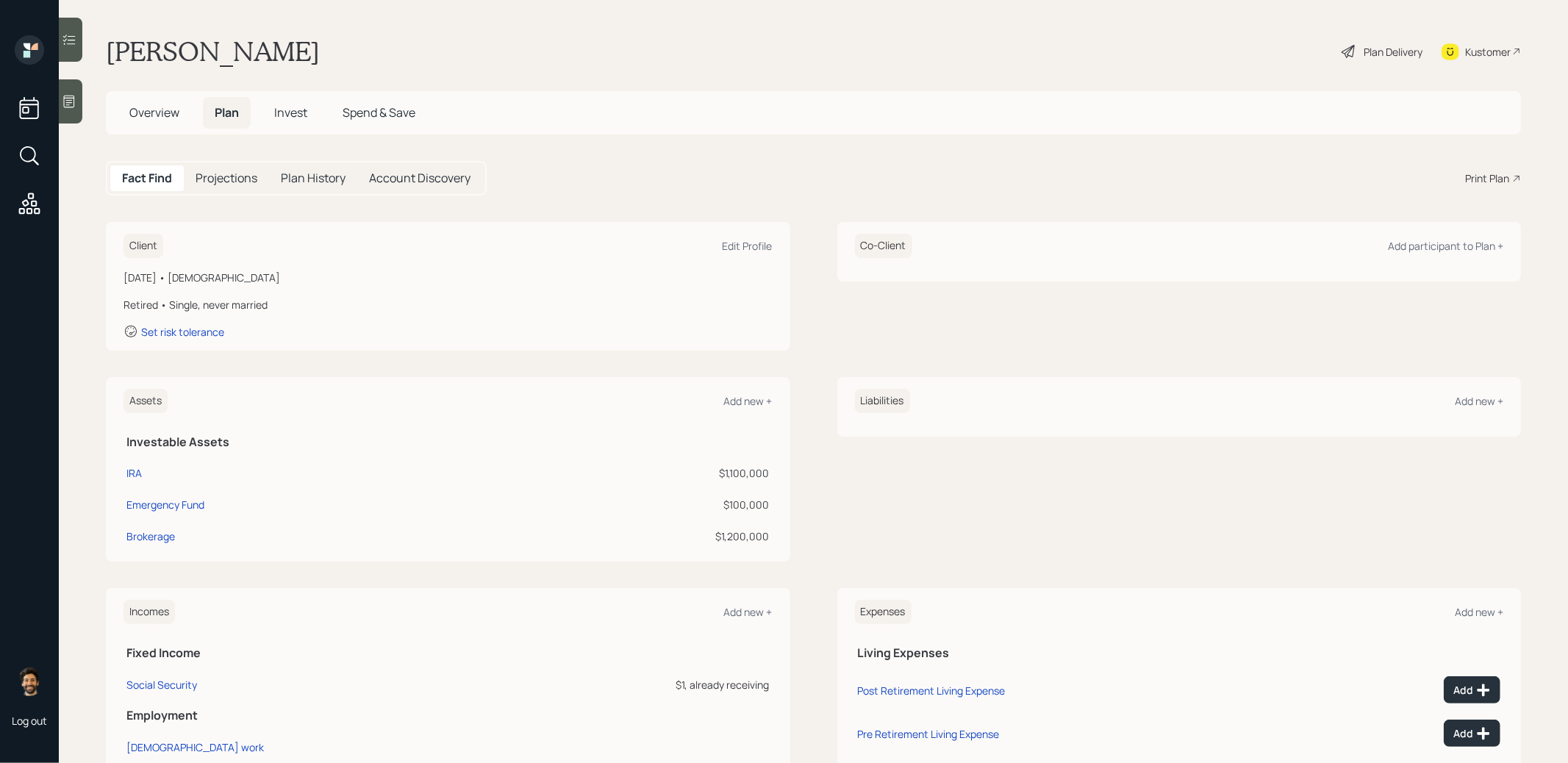
scroll to position [108, 0]
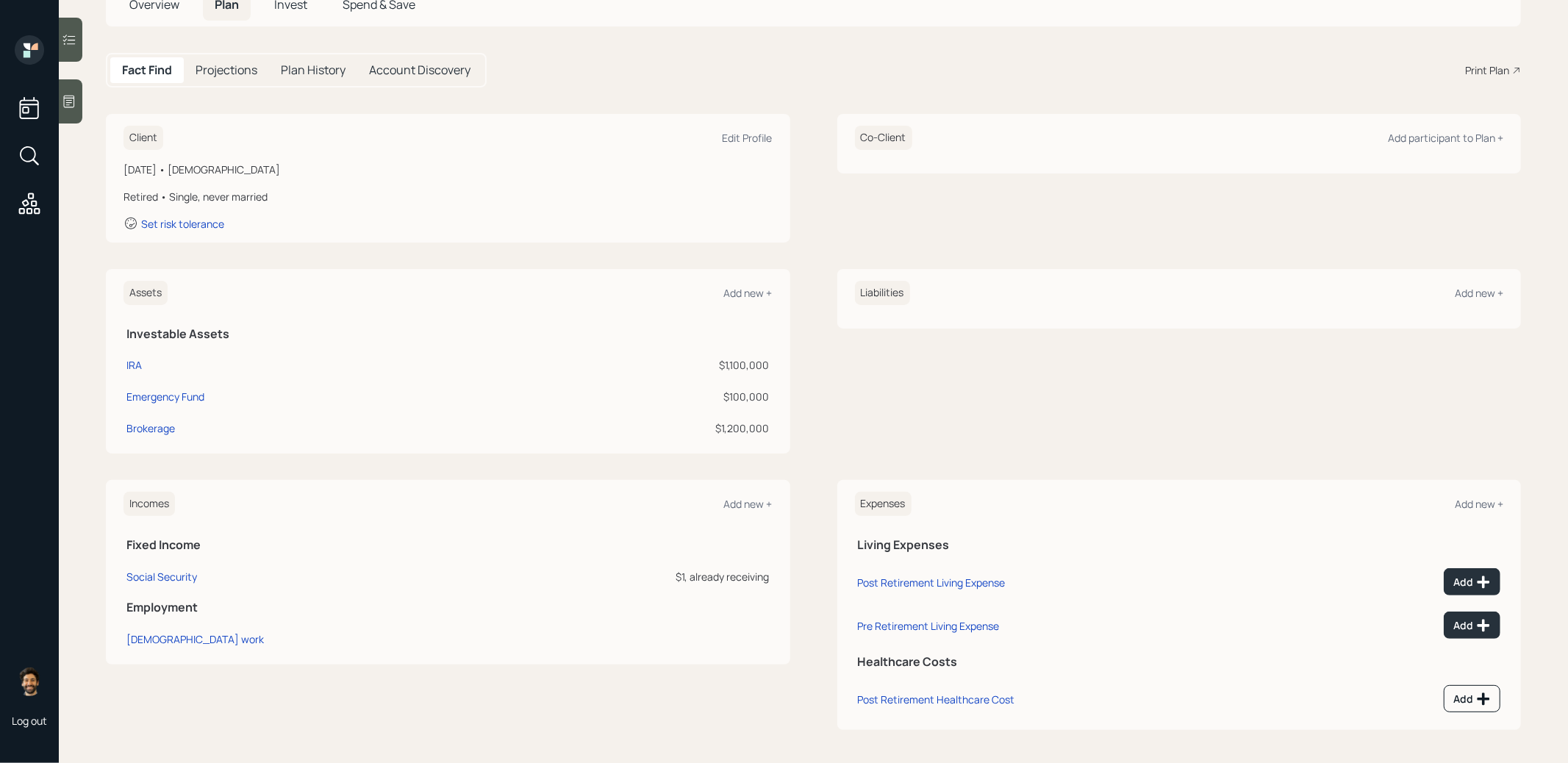
click at [707, 503] on div "Incomes Add new +" at bounding box center [448, 504] width 649 height 24
click at [756, 505] on div "Add new +" at bounding box center [749, 504] width 49 height 14
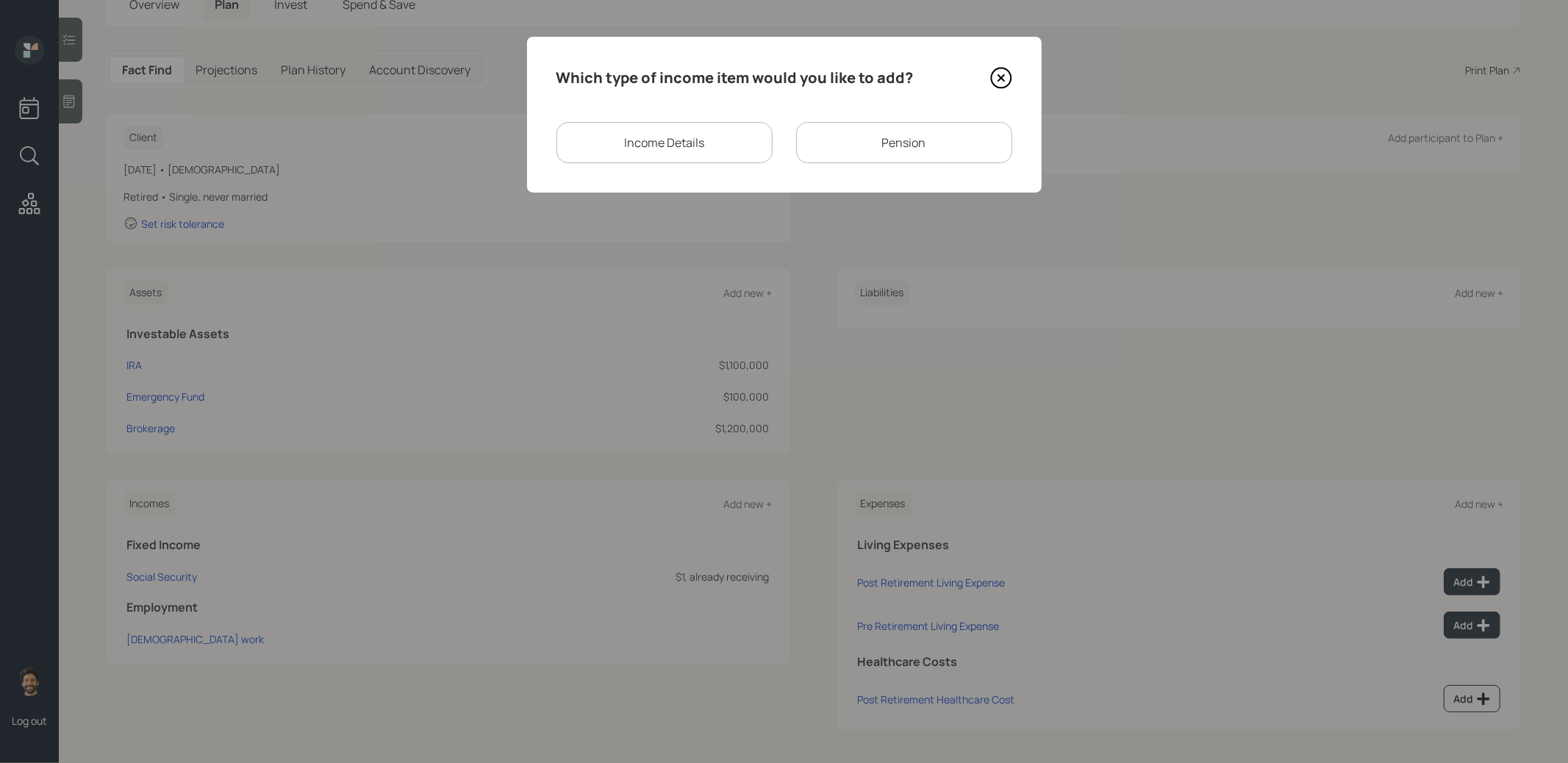
click at [816, 149] on div "Pension" at bounding box center [904, 143] width 216 height 41
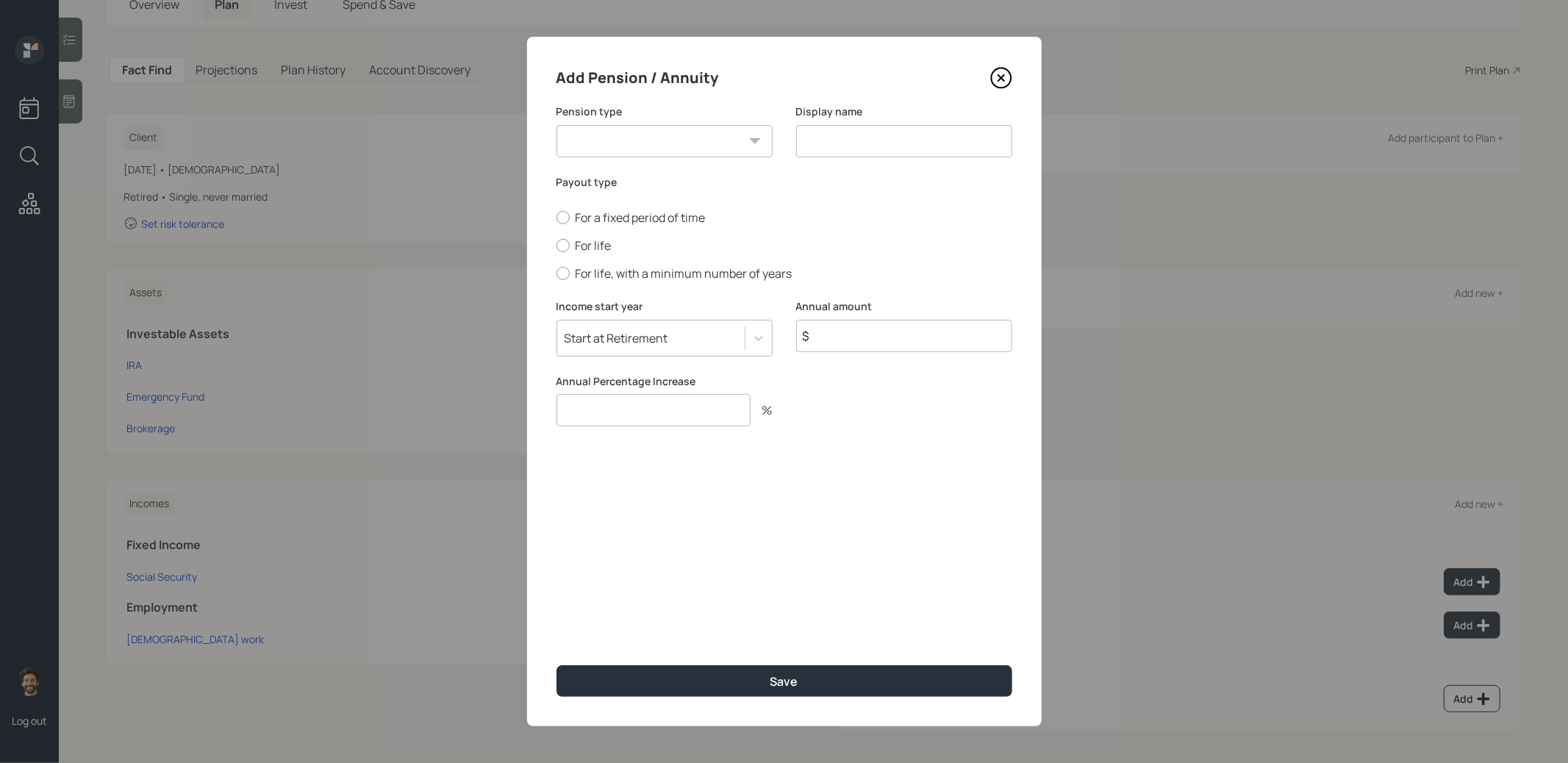
click at [640, 141] on select "Pension Annuity" at bounding box center [664, 141] width 216 height 33
select select "pension"
click at [556, 125] on select "Pension Annuity" at bounding box center [664, 141] width 216 height 33
click at [880, 130] on input at bounding box center [904, 141] width 216 height 33
type input "Pension"
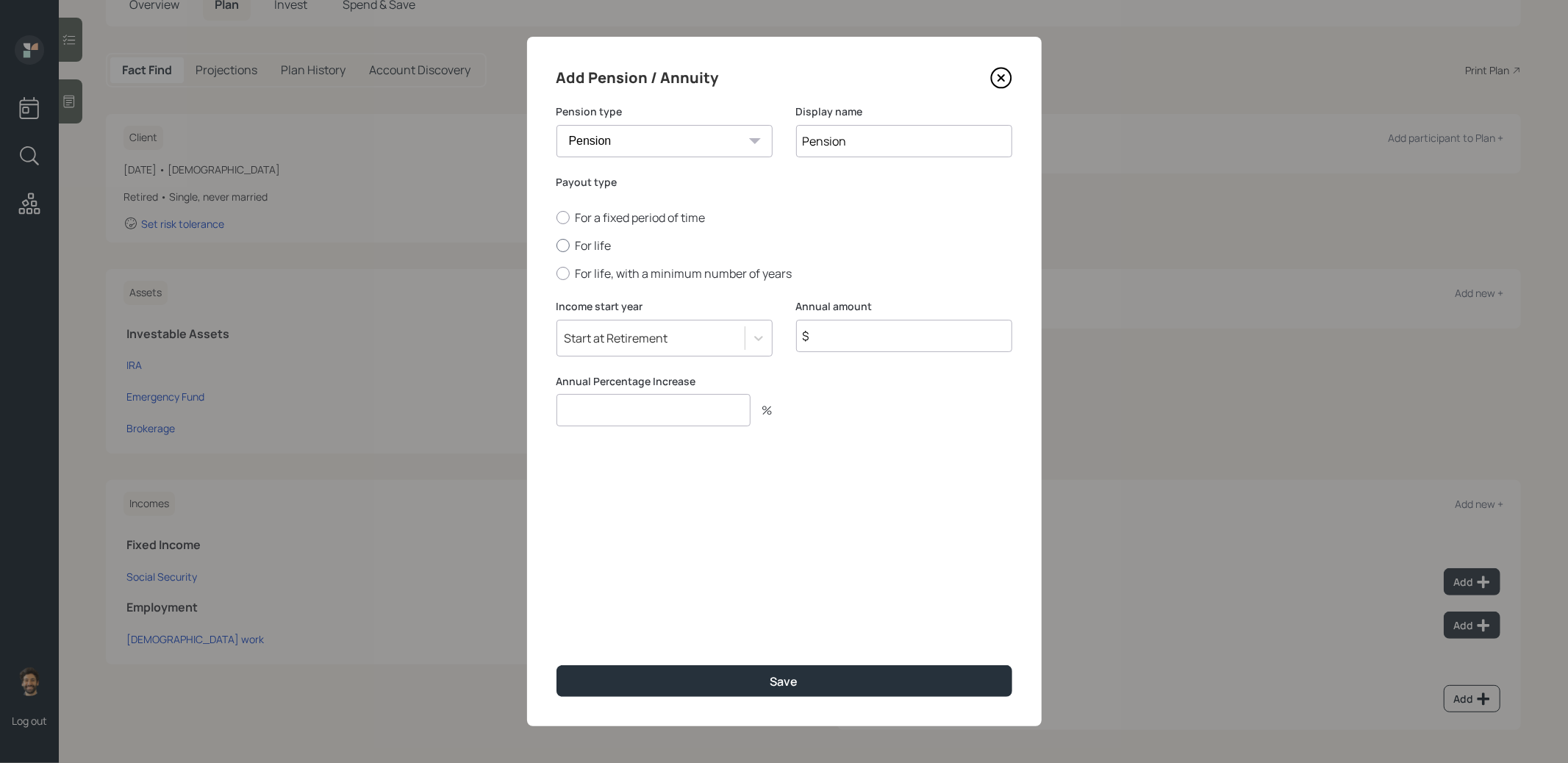
click at [591, 249] on label "For life" at bounding box center [784, 246] width 456 height 16
click at [556, 246] on input "For life" at bounding box center [556, 246] width 1 height 1
radio input "true"
click at [823, 348] on input "$" at bounding box center [904, 336] width 216 height 33
type input "$ 1"
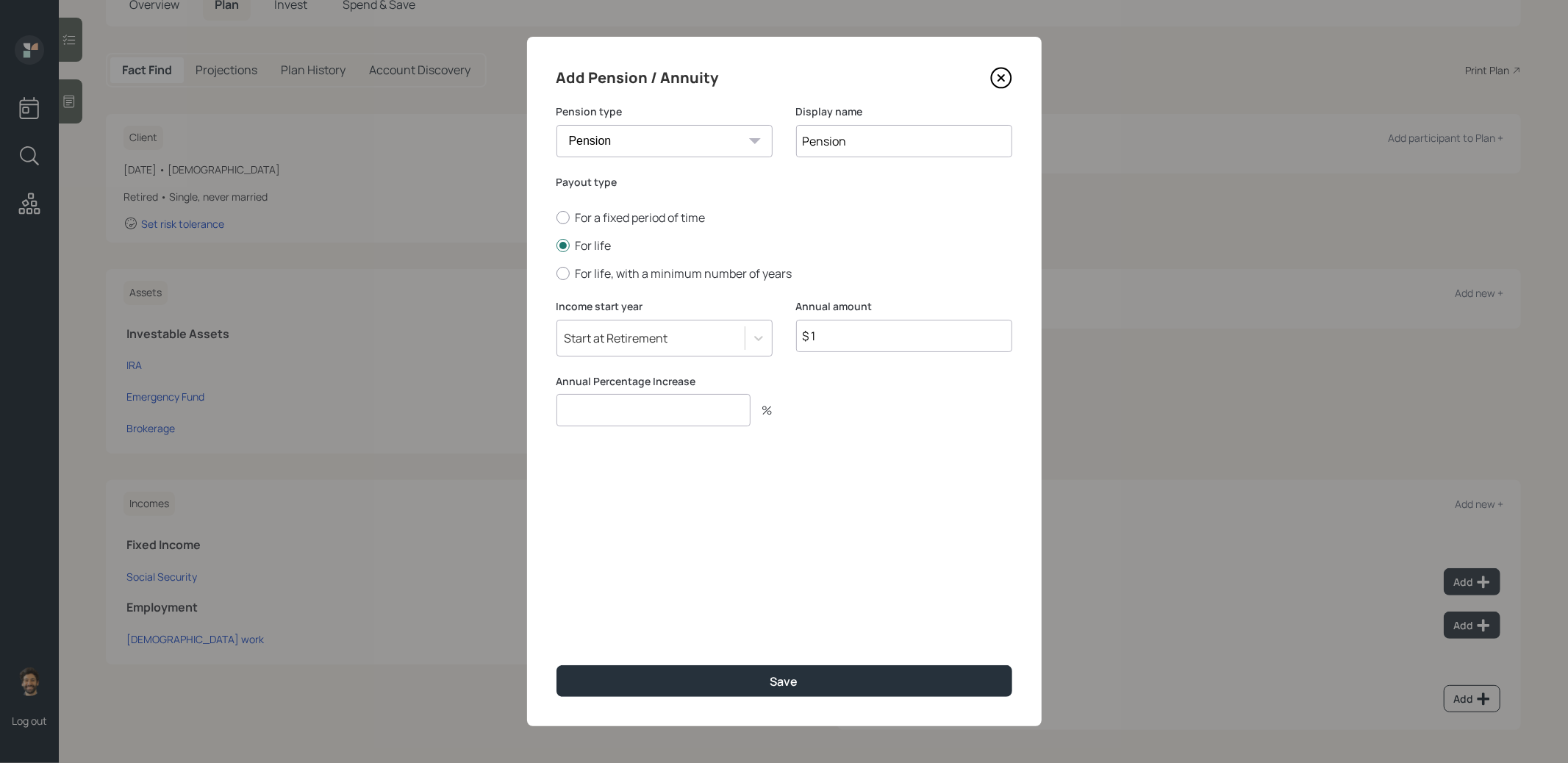
click at [627, 424] on input "number" at bounding box center [653, 411] width 194 height 33
type input "0"
click at [617, 688] on button "Save" at bounding box center [784, 681] width 456 height 32
